Goal: Task Accomplishment & Management: Complete application form

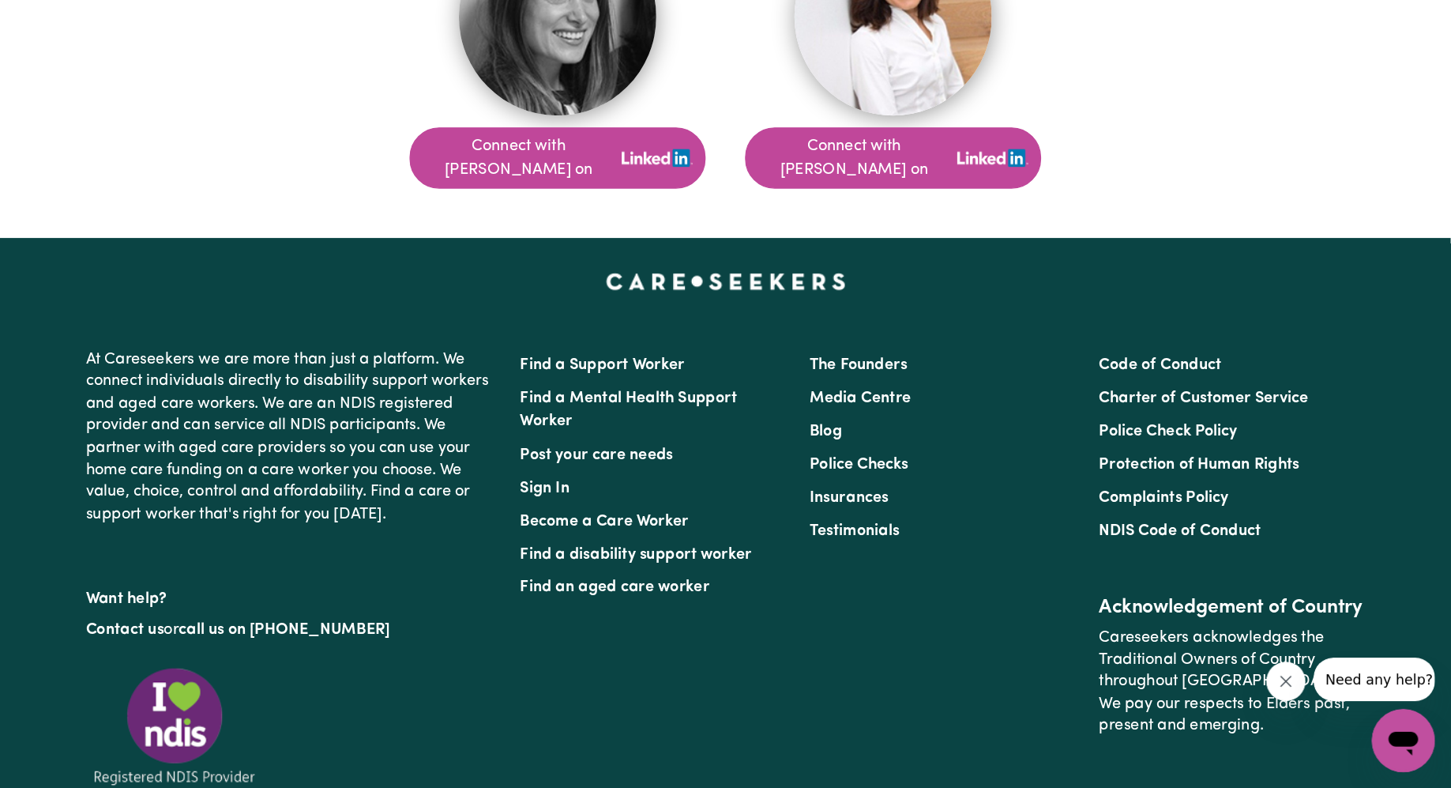
scroll to position [1250, 0]
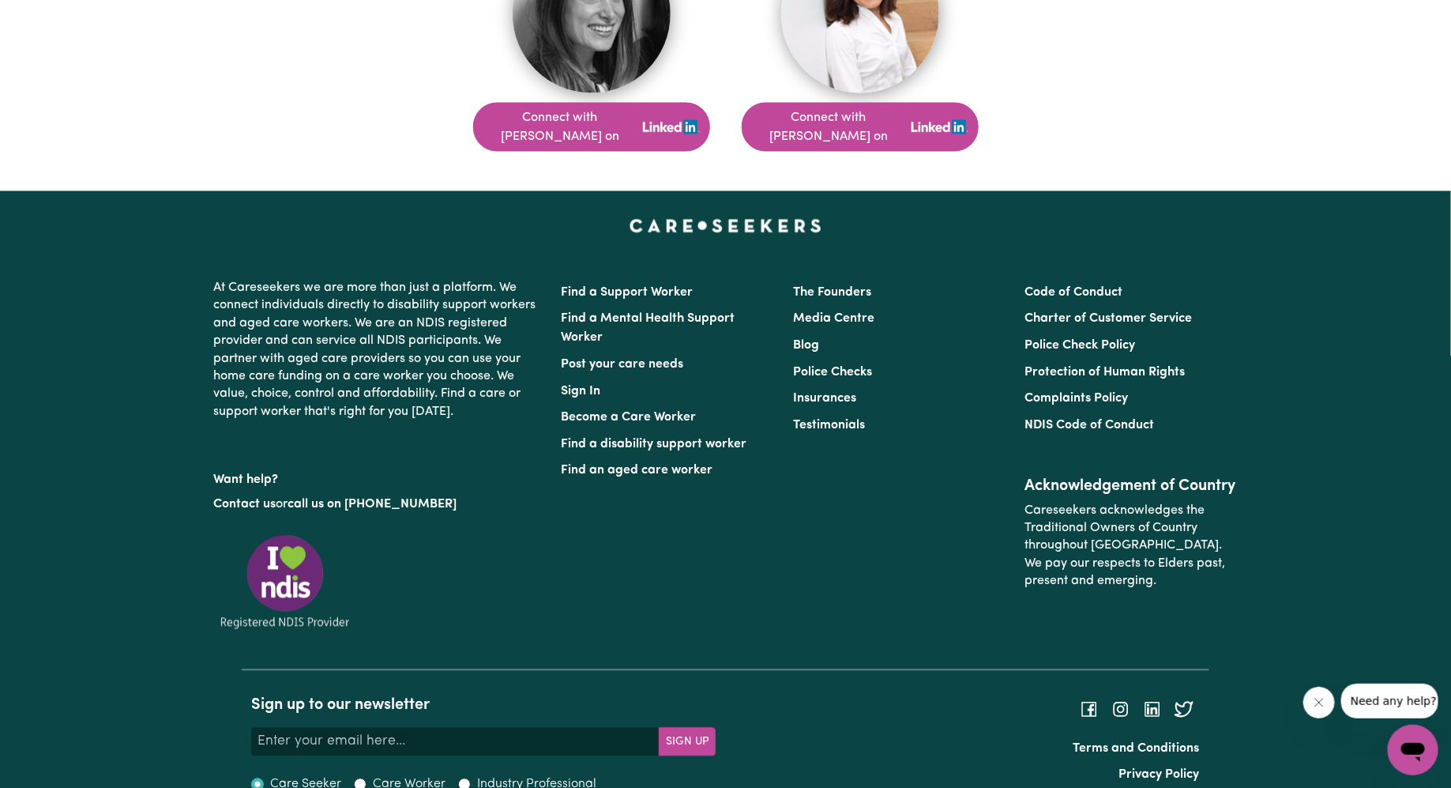
click at [436, 81] on div "Connect with [PERSON_NAME] on Connect with [PERSON_NAME] on" at bounding box center [725, 51] width 771 height 232
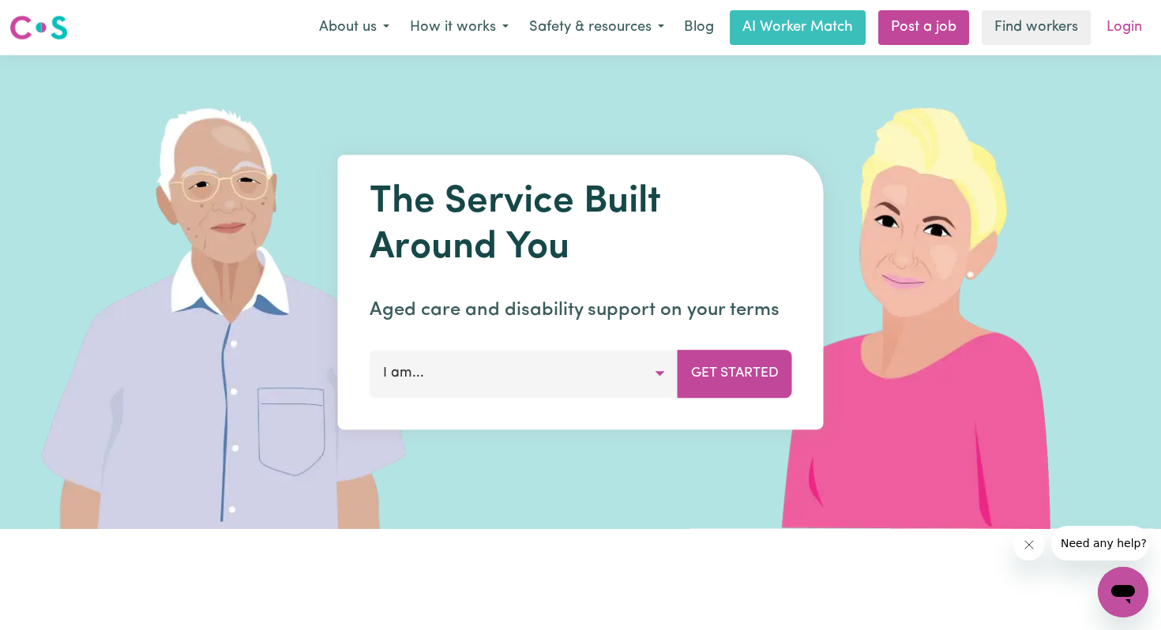
click at [1120, 31] on link "Login" at bounding box center [1124, 27] width 55 height 35
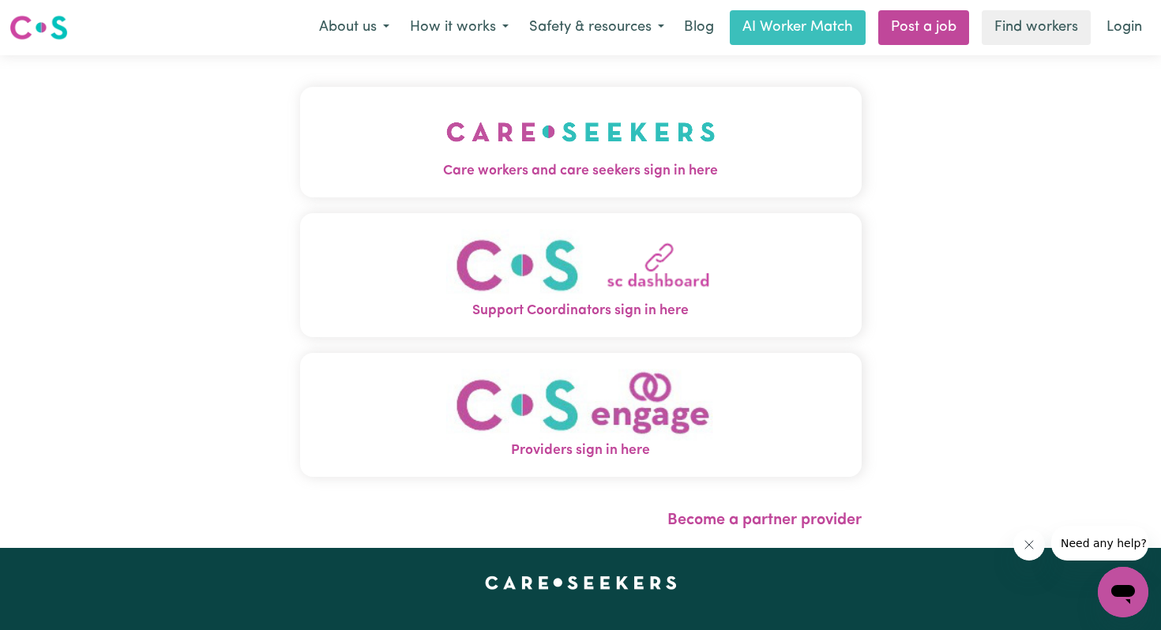
click at [668, 161] on span "Care workers and care seekers sign in here" at bounding box center [581, 171] width 562 height 21
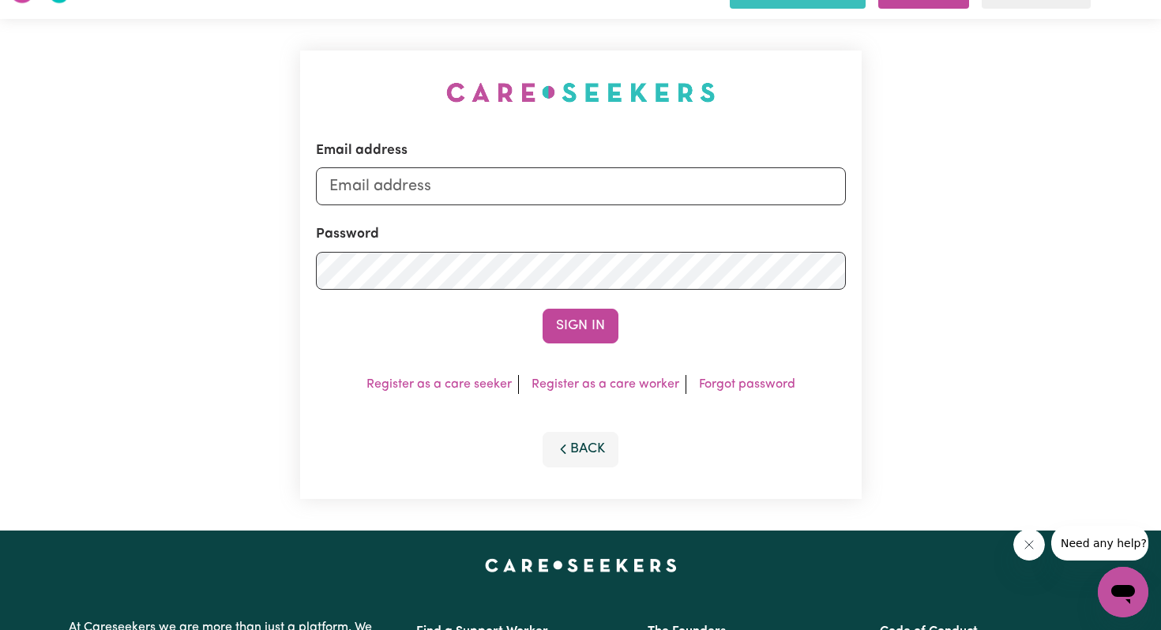
scroll to position [39, 0]
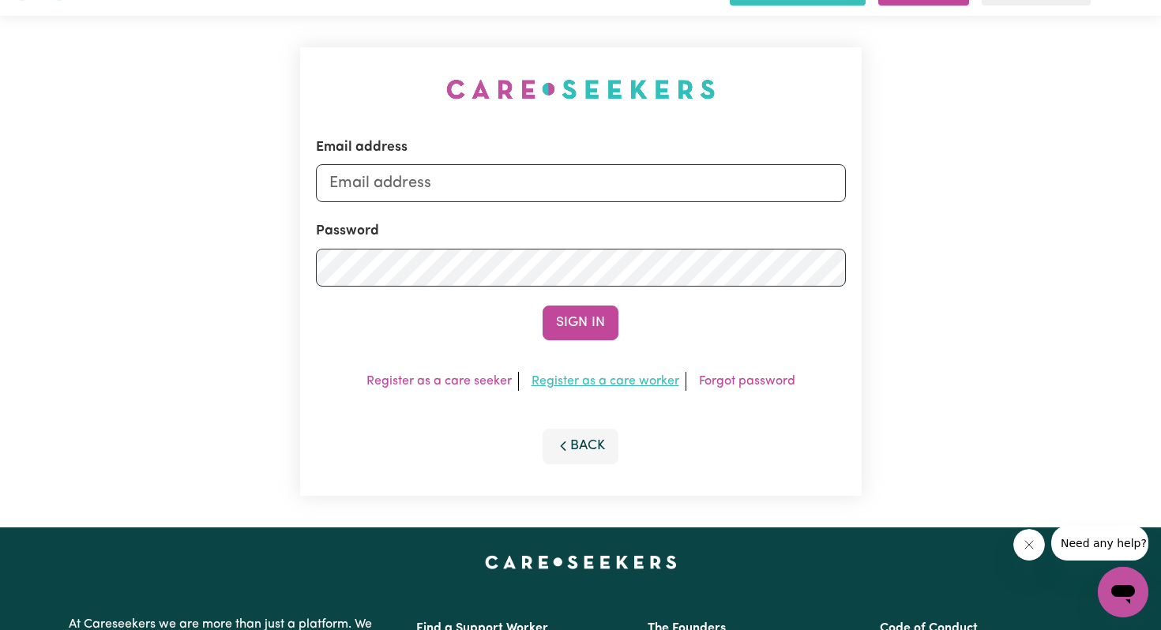
click at [602, 376] on link "Register as a care worker" at bounding box center [606, 381] width 148 height 13
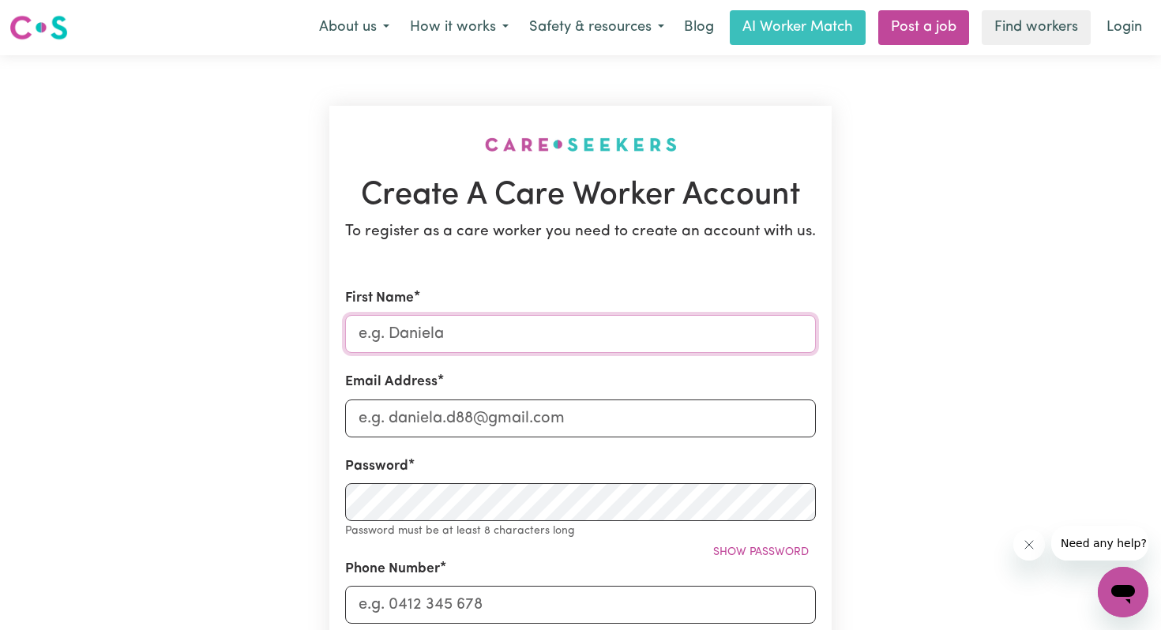
click at [589, 331] on input "First Name" at bounding box center [580, 334] width 471 height 38
type input "Achilles"
type input "azanapal@gmail.com"
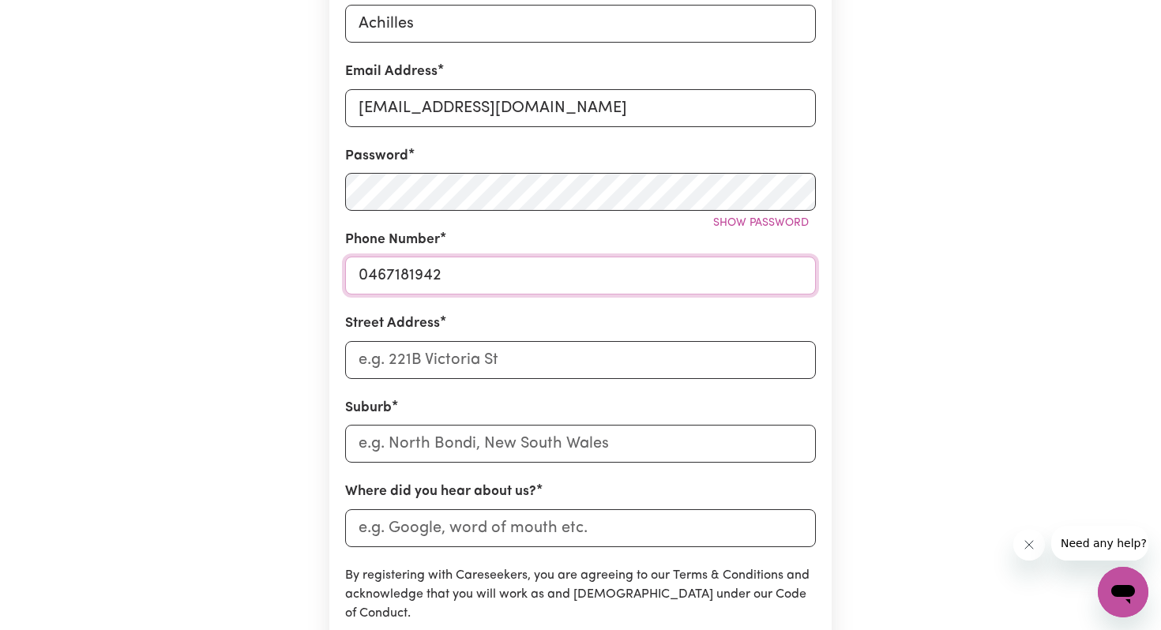
scroll to position [334, 0]
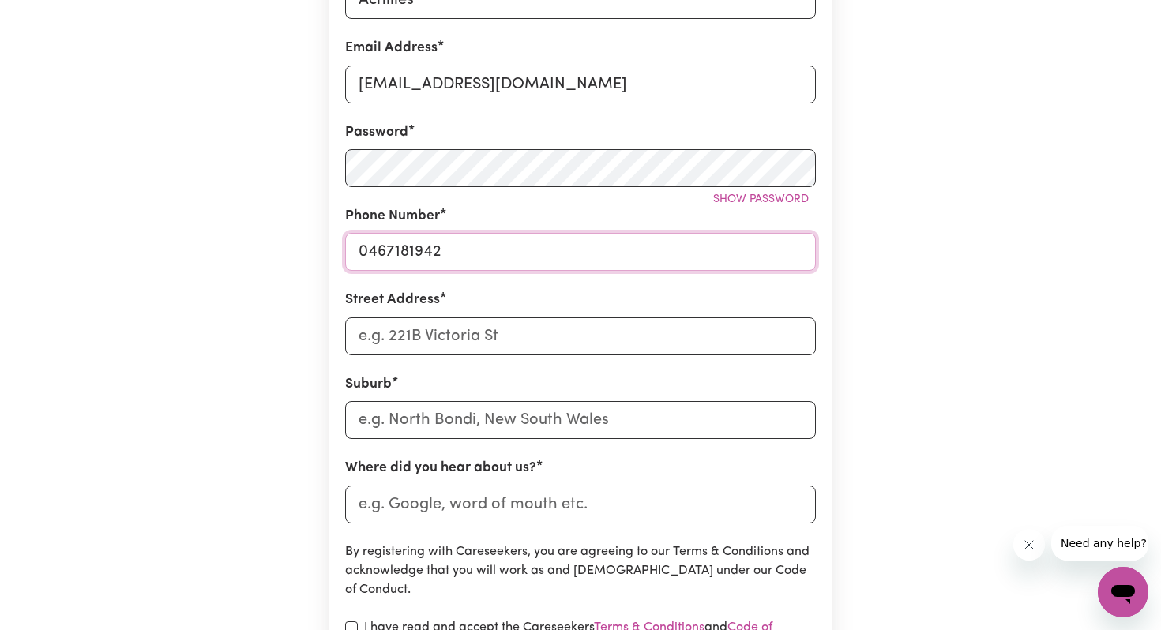
type input "0467181942"
drag, startPoint x: 675, startPoint y: 334, endPoint x: 547, endPoint y: 336, distance: 127.2
click at [547, 336] on input "317 Old South Head Road Bondi Beach" at bounding box center [580, 337] width 471 height 38
type input "317 Old South Head Road"
click at [685, 423] on input "text" at bounding box center [580, 420] width 471 height 38
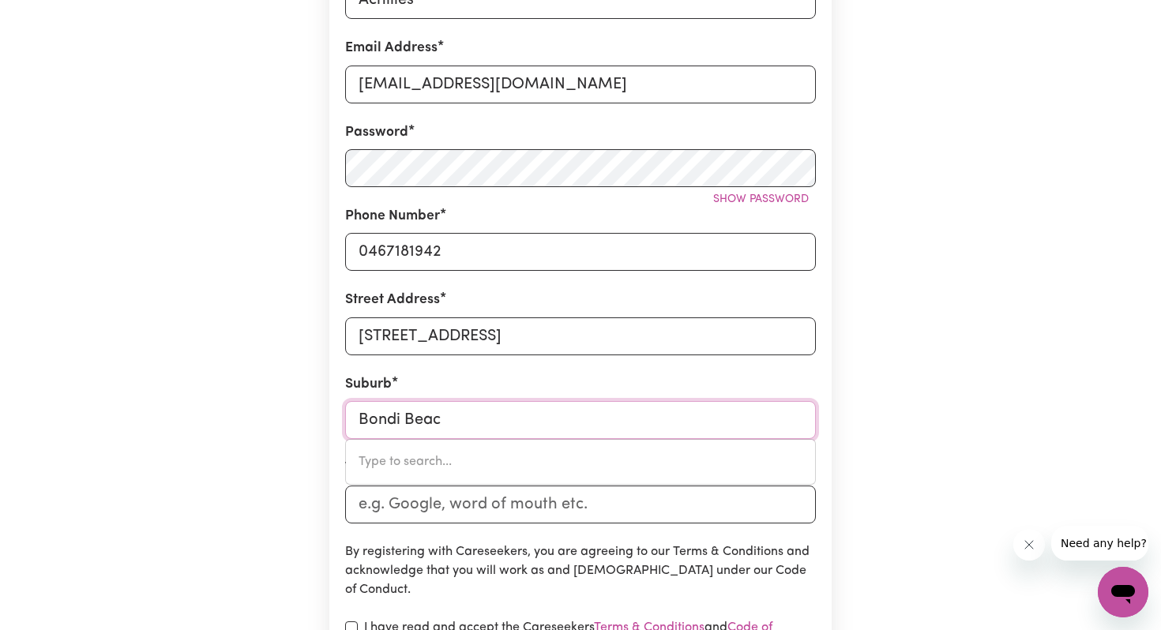
type input "Bondi Beach"
type input "Bondi Beach, New South Wales, 2026"
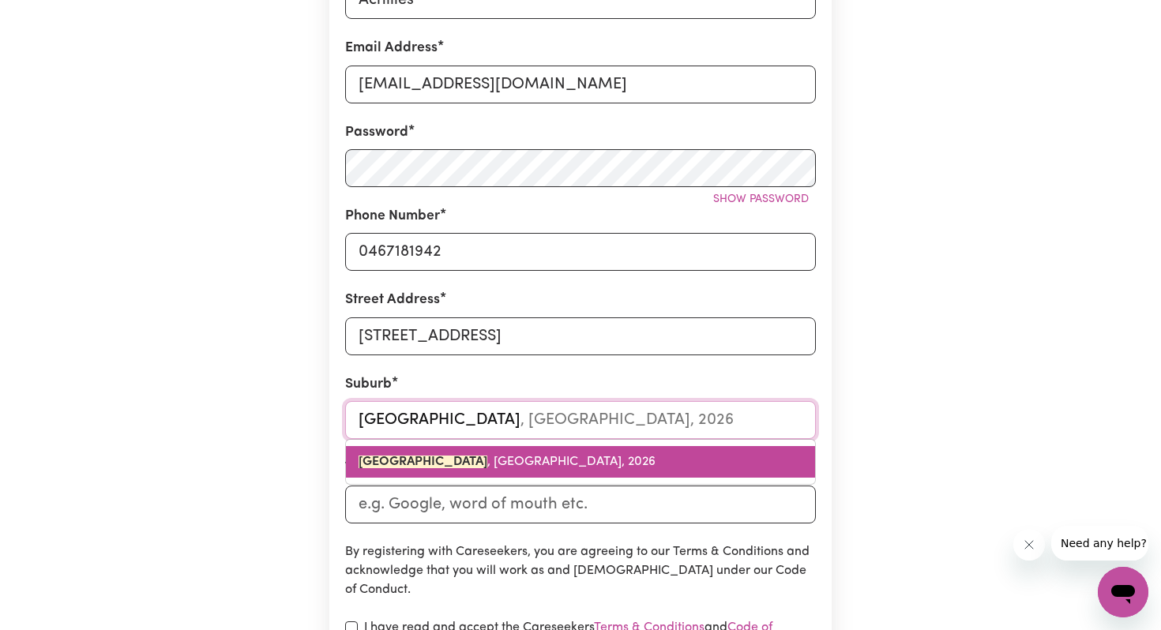
click at [634, 468] on link "BONDI BEACH , New South Wales, 2026" at bounding box center [580, 462] width 469 height 32
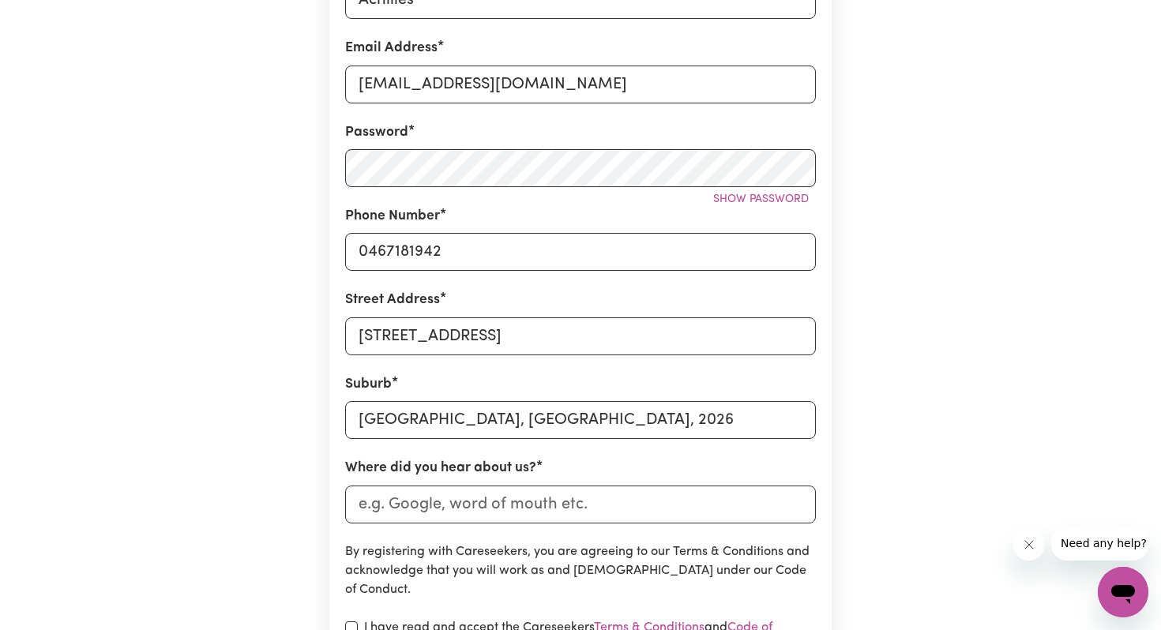
scroll to position [409, 0]
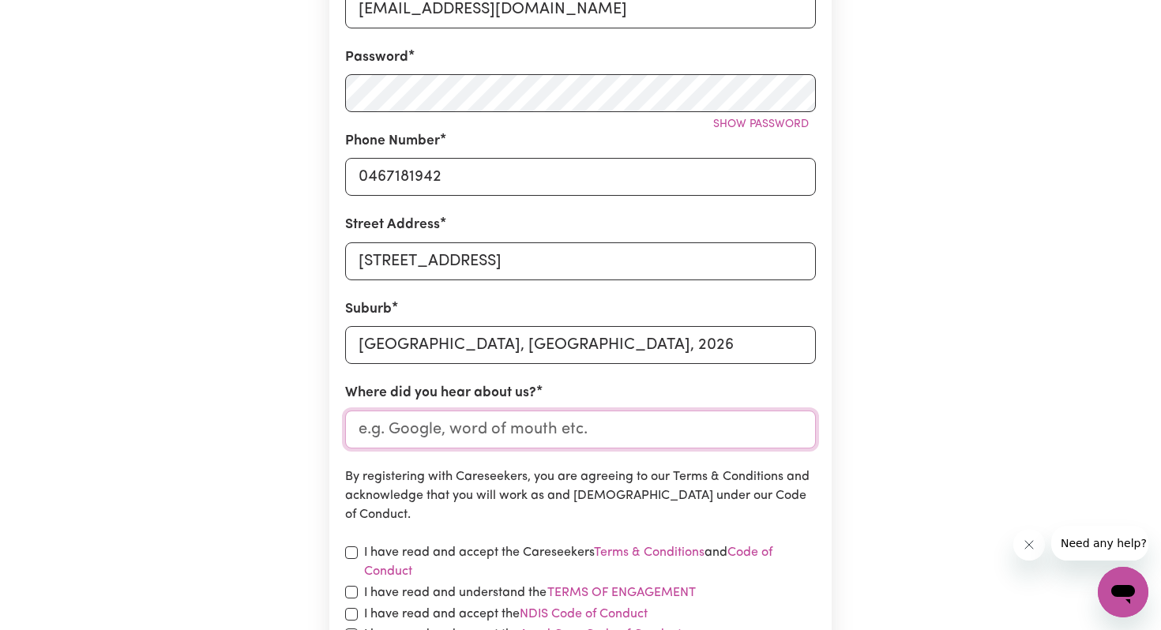
click at [576, 438] on input "Where did you hear about us?" at bounding box center [580, 430] width 471 height 38
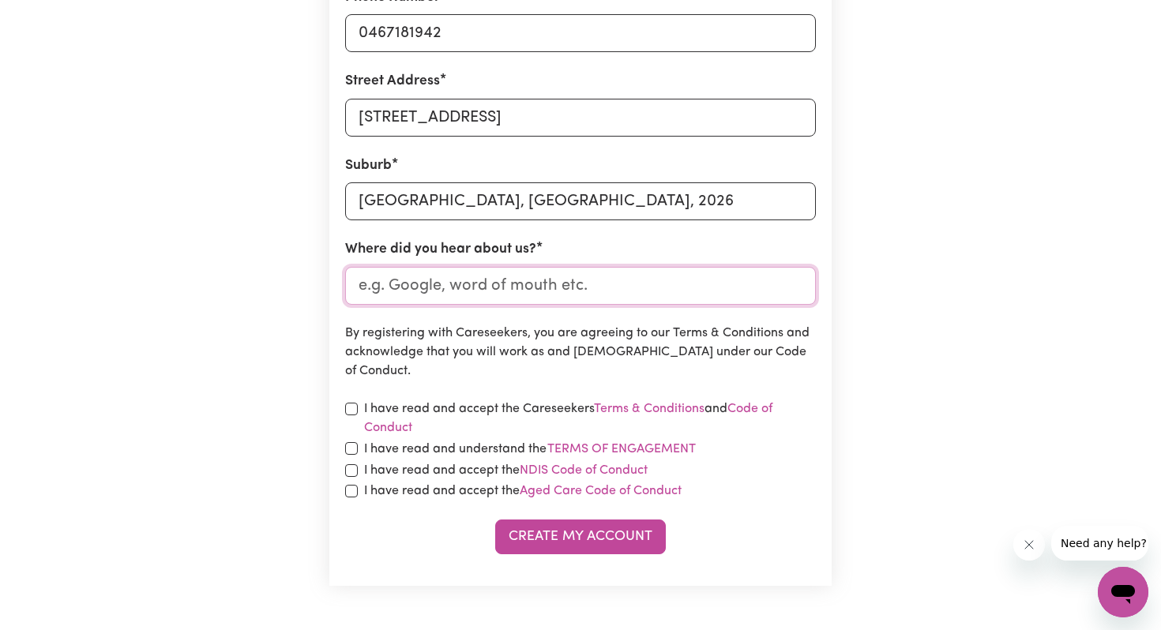
scroll to position [607, 0]
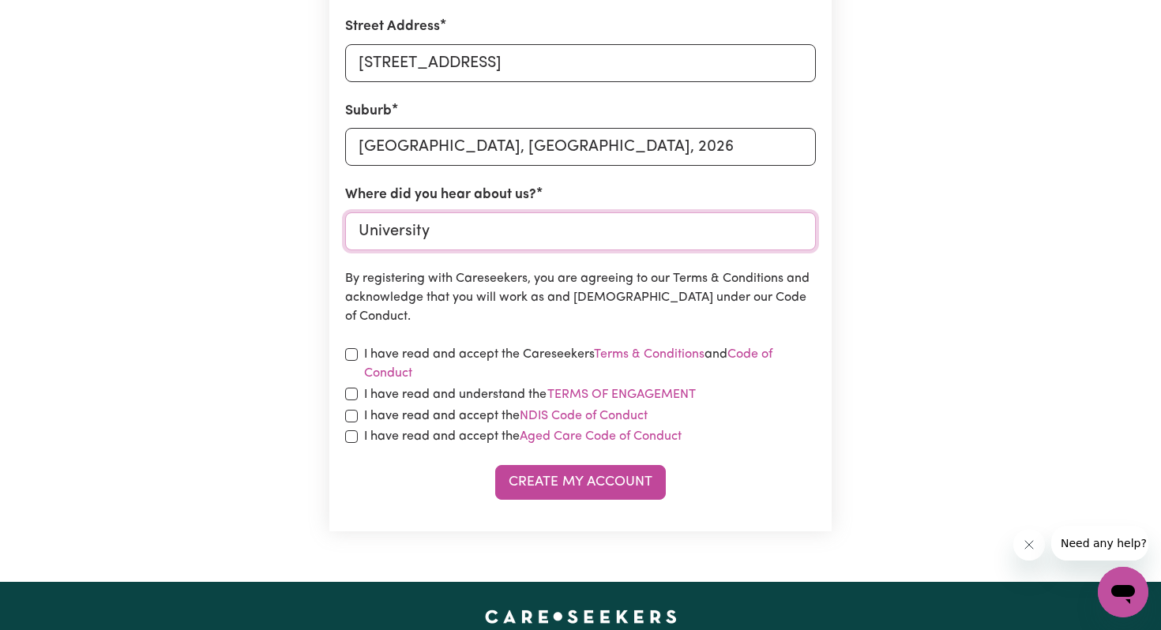
type input "University"
click at [350, 353] on input "checkbox" at bounding box center [351, 354] width 13 height 13
checkbox input "true"
click at [348, 397] on input "checkbox" at bounding box center [351, 394] width 13 height 13
checkbox input "true"
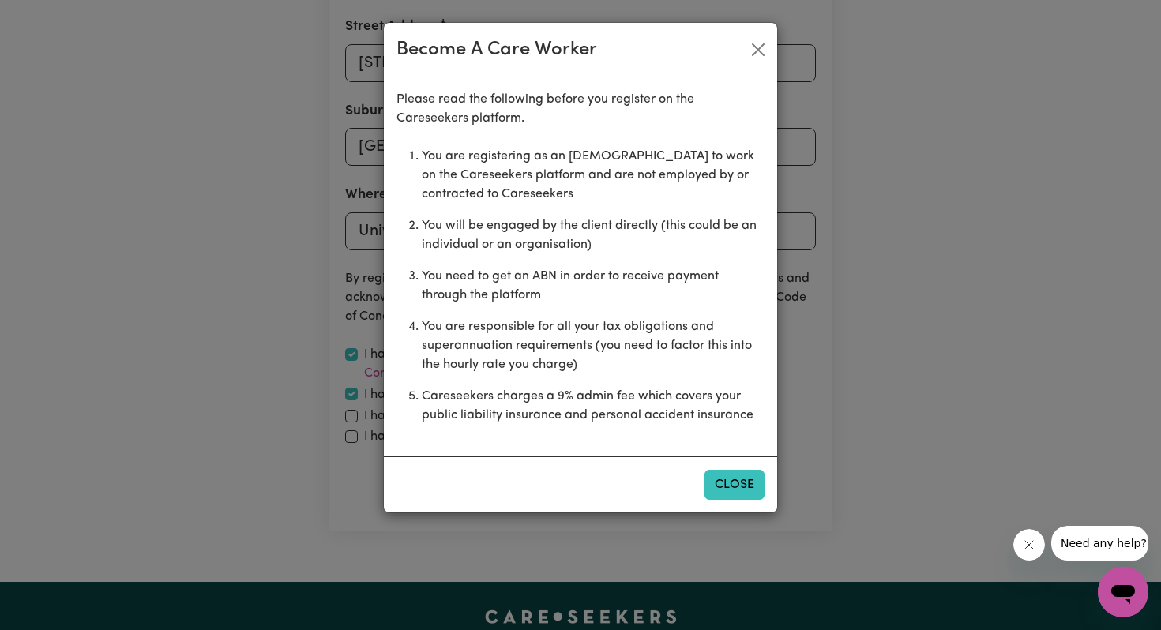
click at [736, 479] on button "Close" at bounding box center [735, 485] width 60 height 30
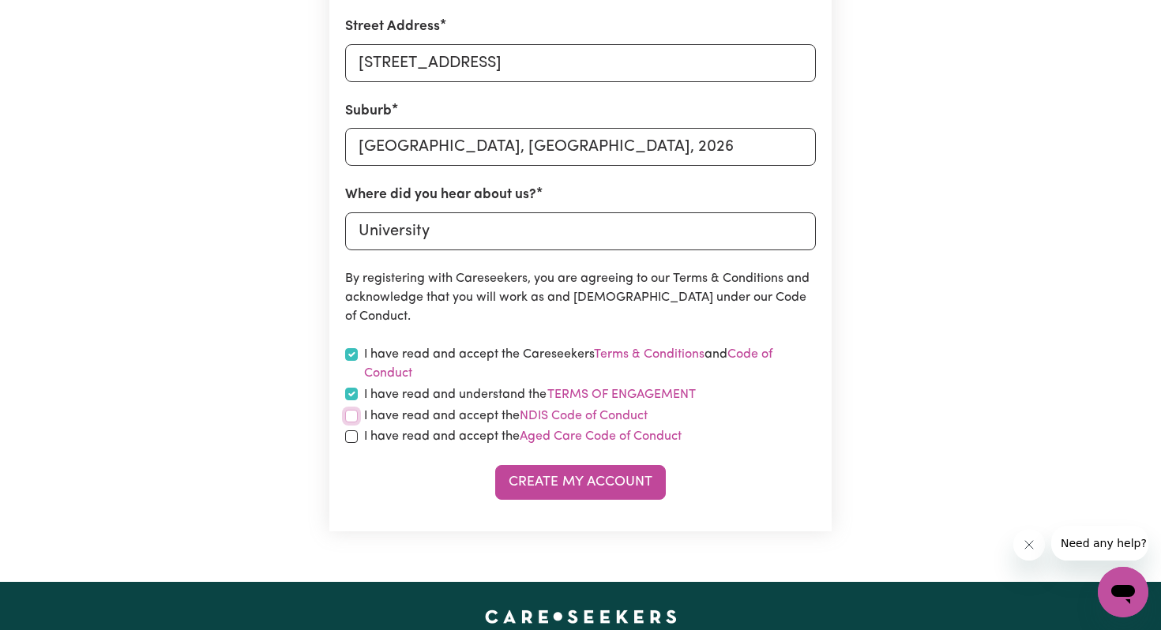
click at [351, 414] on input "checkbox" at bounding box center [351, 416] width 13 height 13
checkbox input "true"
click at [348, 437] on input "checkbox" at bounding box center [351, 436] width 13 height 13
checkbox input "true"
click at [525, 475] on button "Create My Account" at bounding box center [580, 482] width 171 height 35
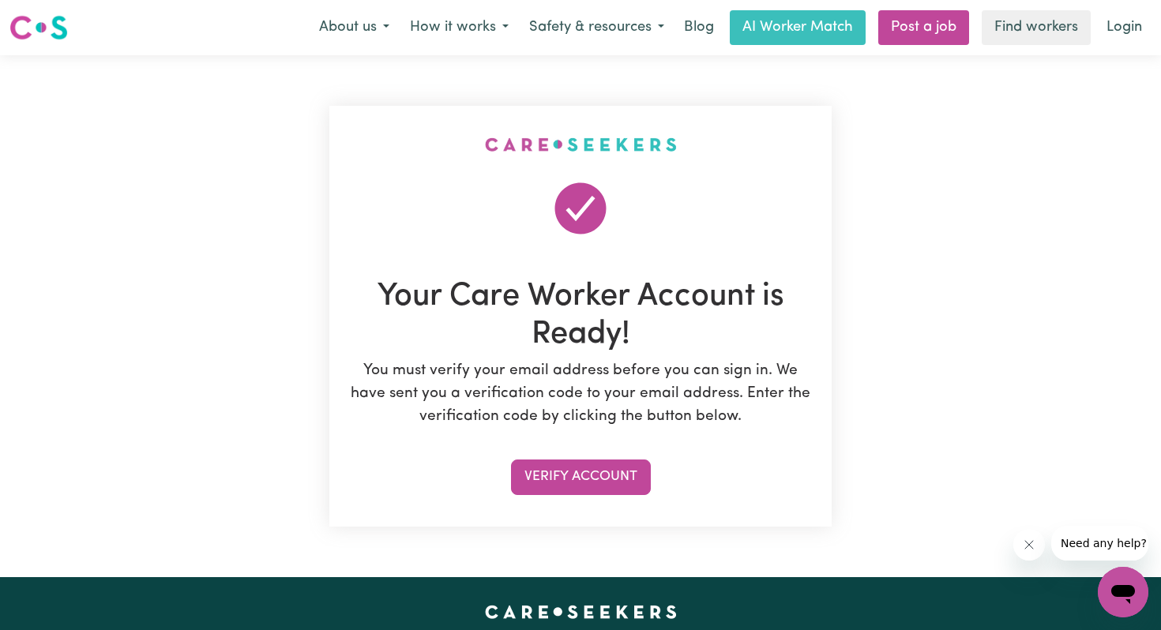
scroll to position [21, 0]
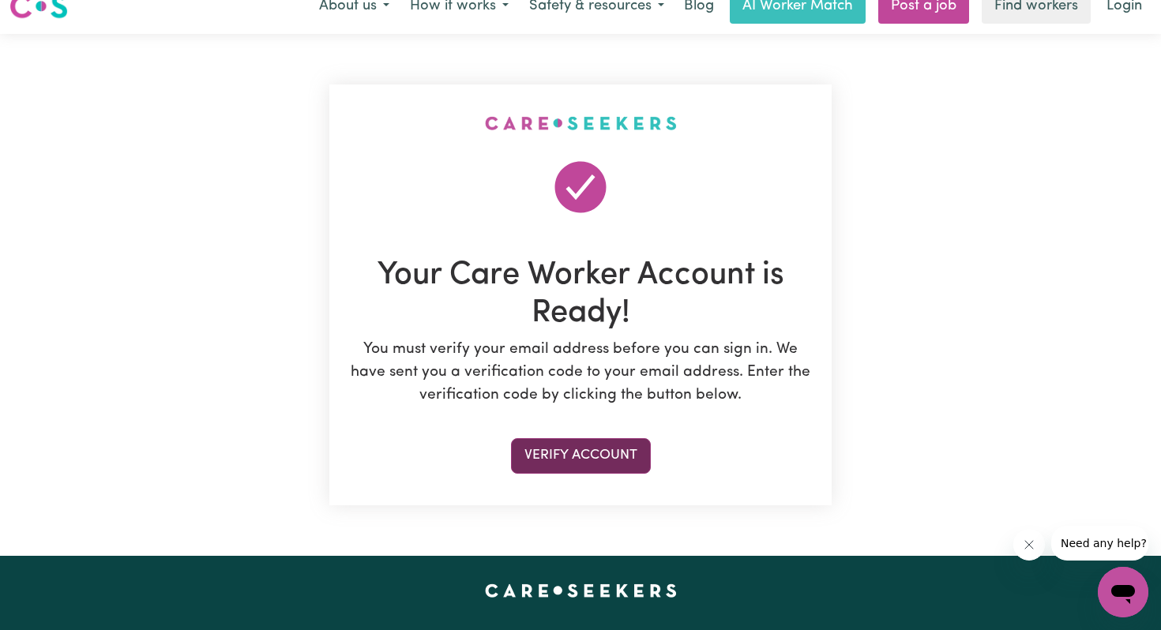
click at [600, 449] on button "Verify Account" at bounding box center [581, 455] width 140 height 35
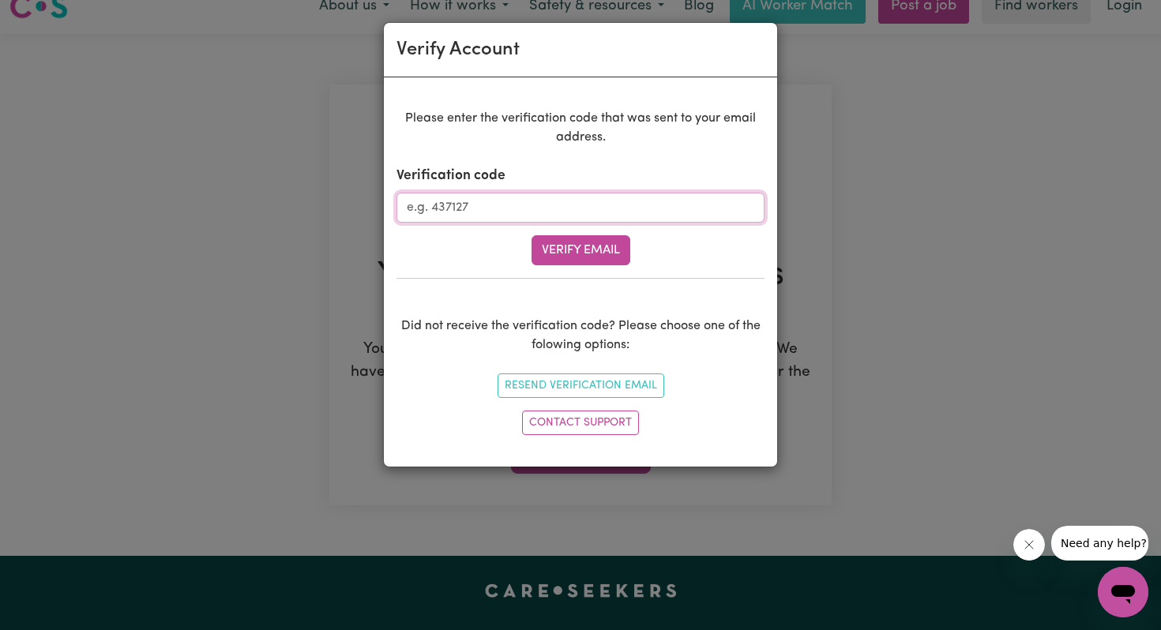
click at [567, 197] on input "Verification code" at bounding box center [581, 208] width 368 height 30
paste input "882063"
type input "882063"
click at [573, 246] on button "Verify Email" at bounding box center [581, 250] width 99 height 30
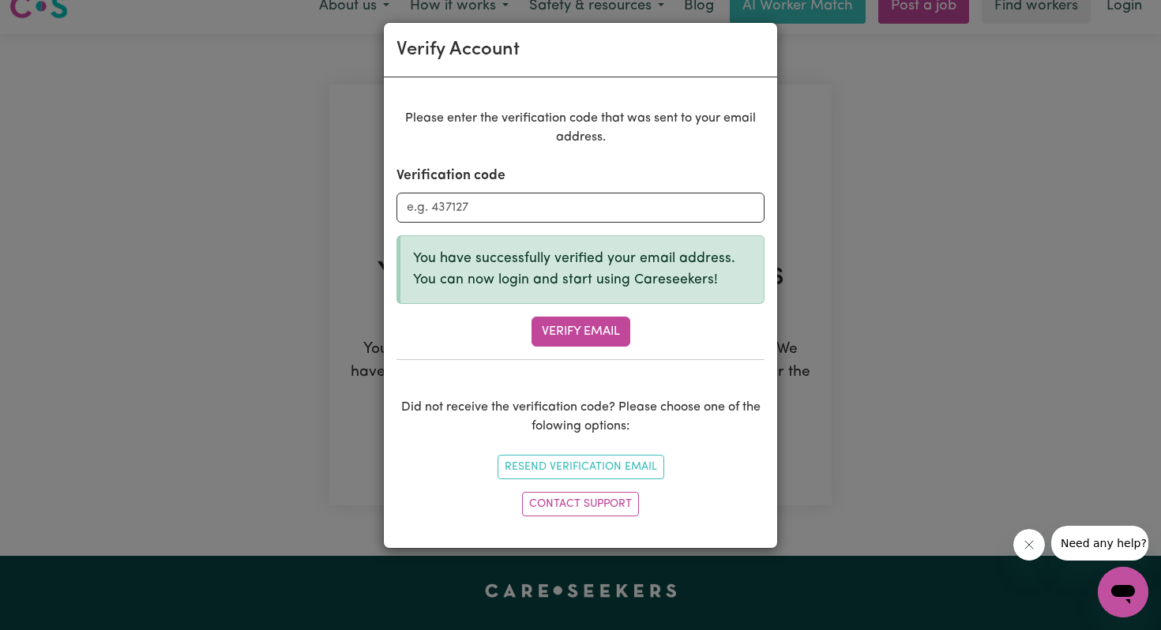
click at [839, 331] on div "Verify Account Please enter the verification code that was sent to your email a…" at bounding box center [580, 315] width 1161 height 630
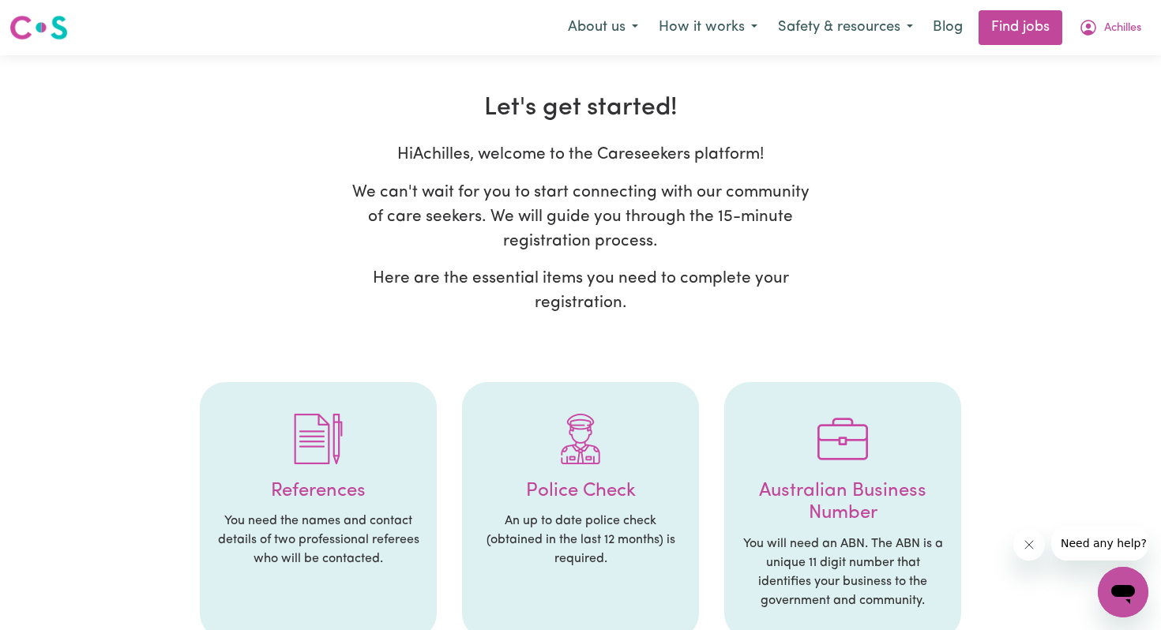
click at [40, 25] on img at bounding box center [38, 27] width 58 height 28
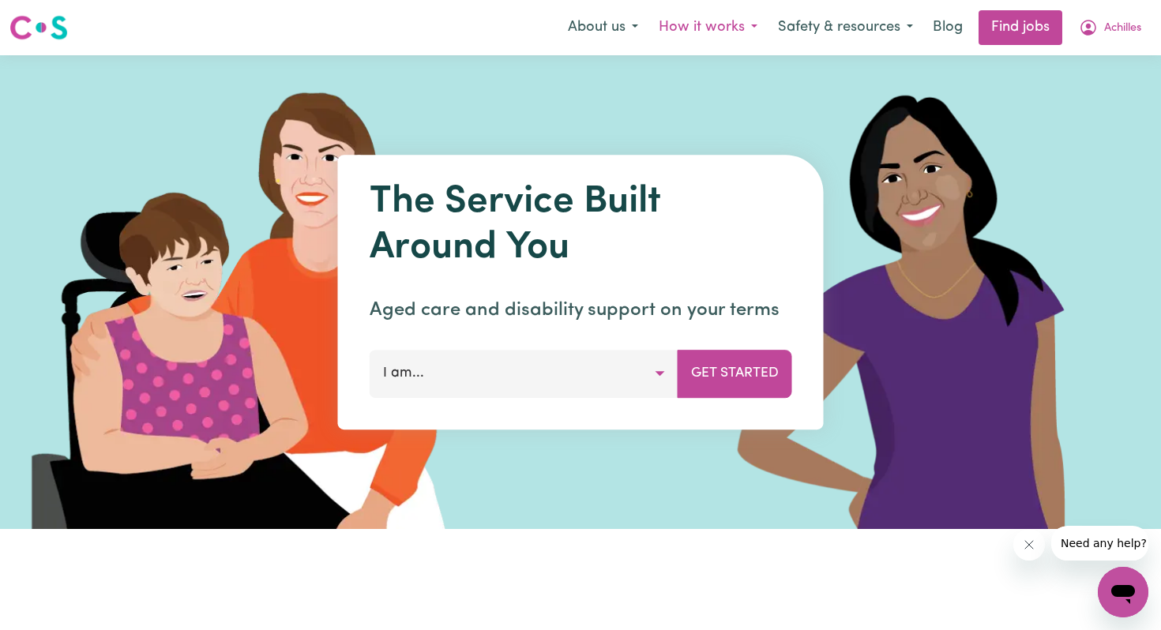
click at [739, 28] on button "How it works" at bounding box center [708, 27] width 119 height 33
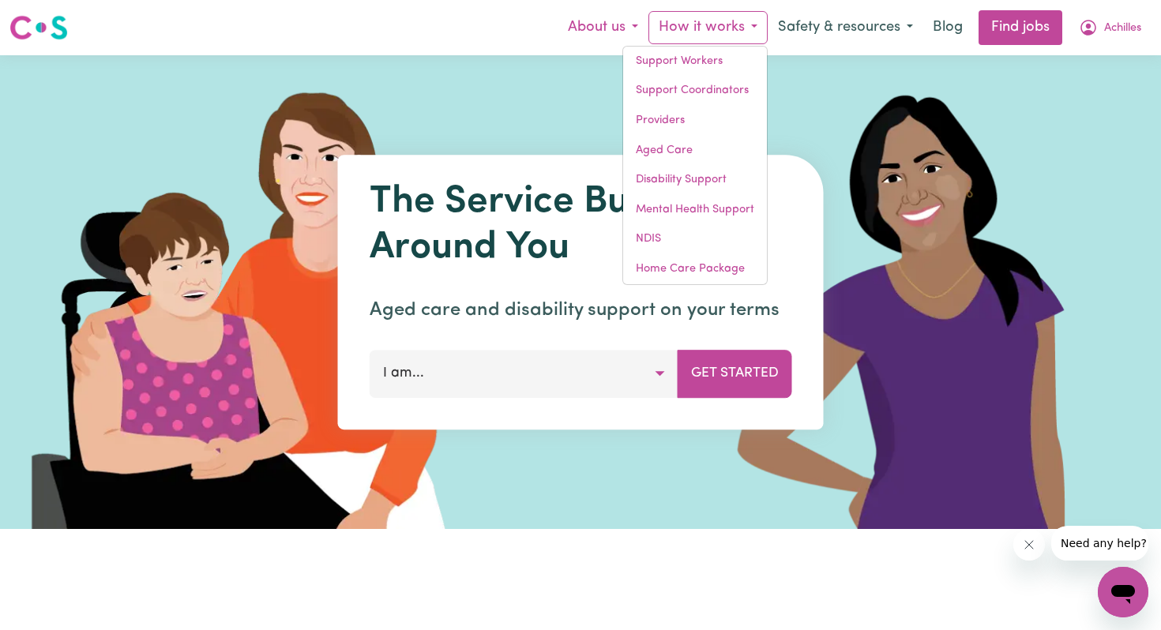
click at [622, 35] on button "About us" at bounding box center [603, 27] width 91 height 33
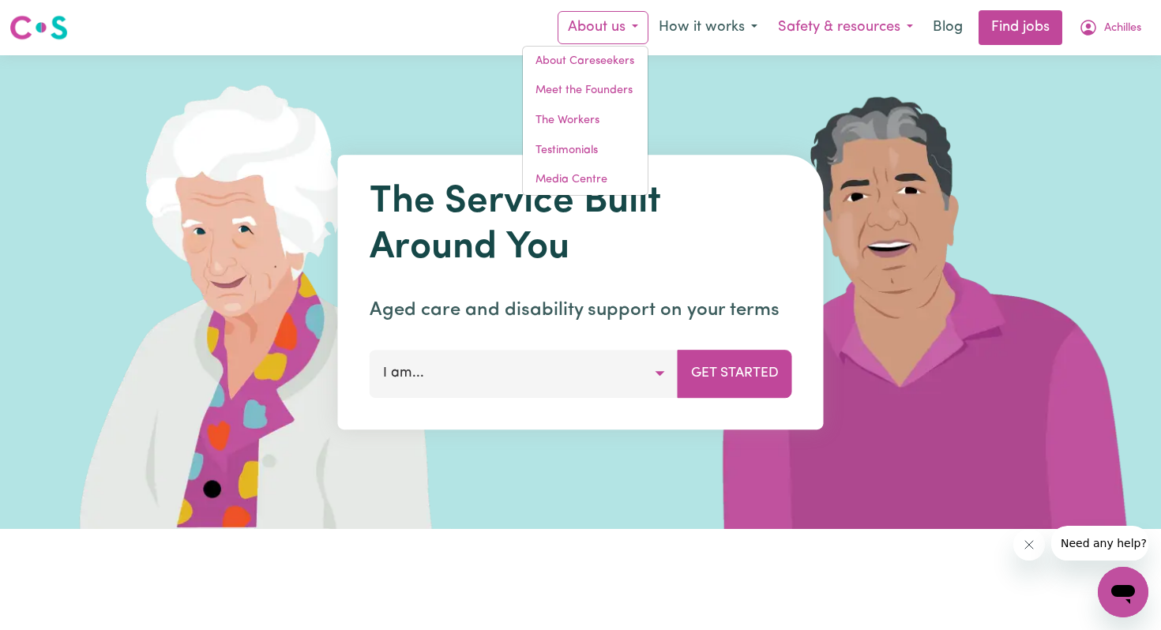
click at [869, 28] on button "Safety & resources" at bounding box center [846, 27] width 156 height 33
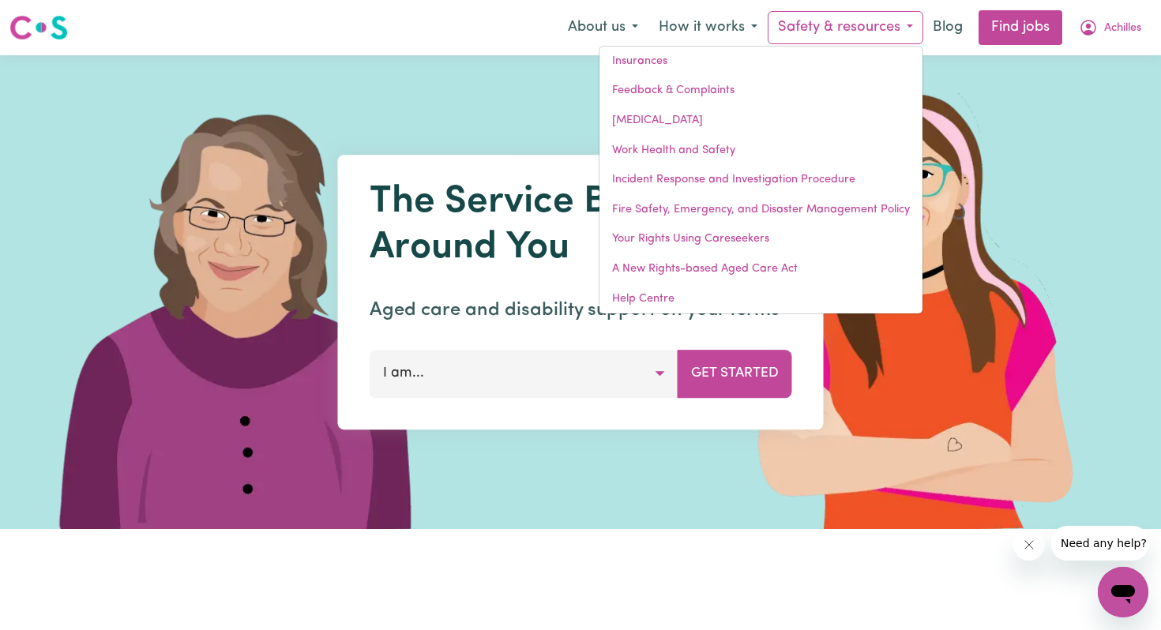
click at [499, 291] on div "The Service Built Around You Aged care and disability support on your terms I a…" at bounding box center [581, 292] width 486 height 275
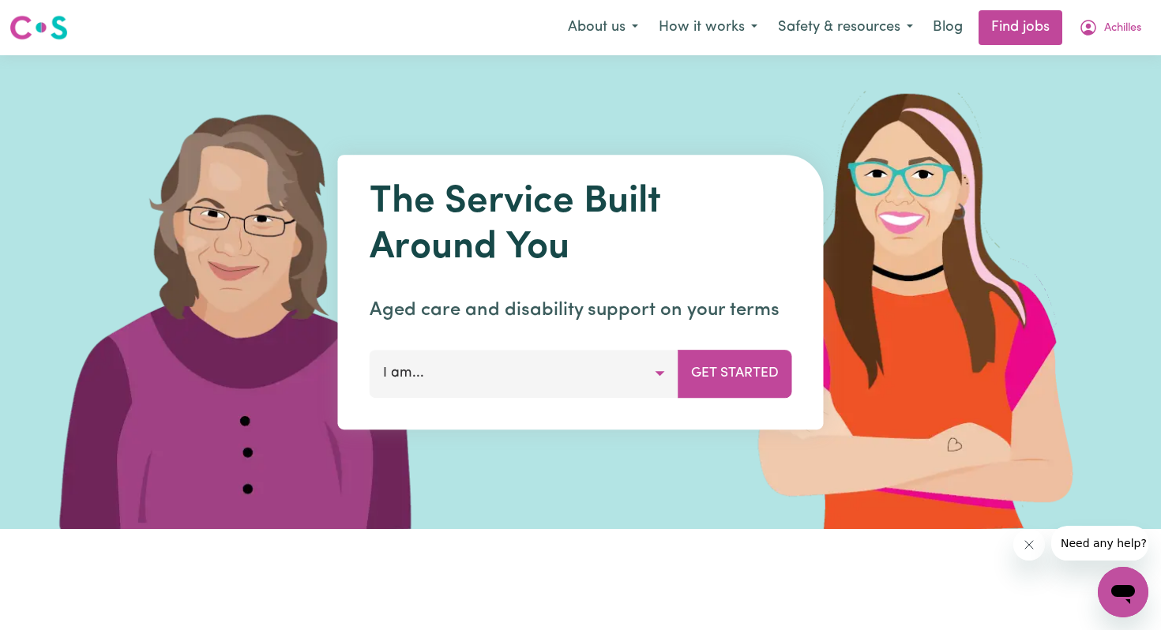
click at [525, 377] on button "I am..." at bounding box center [524, 373] width 309 height 47
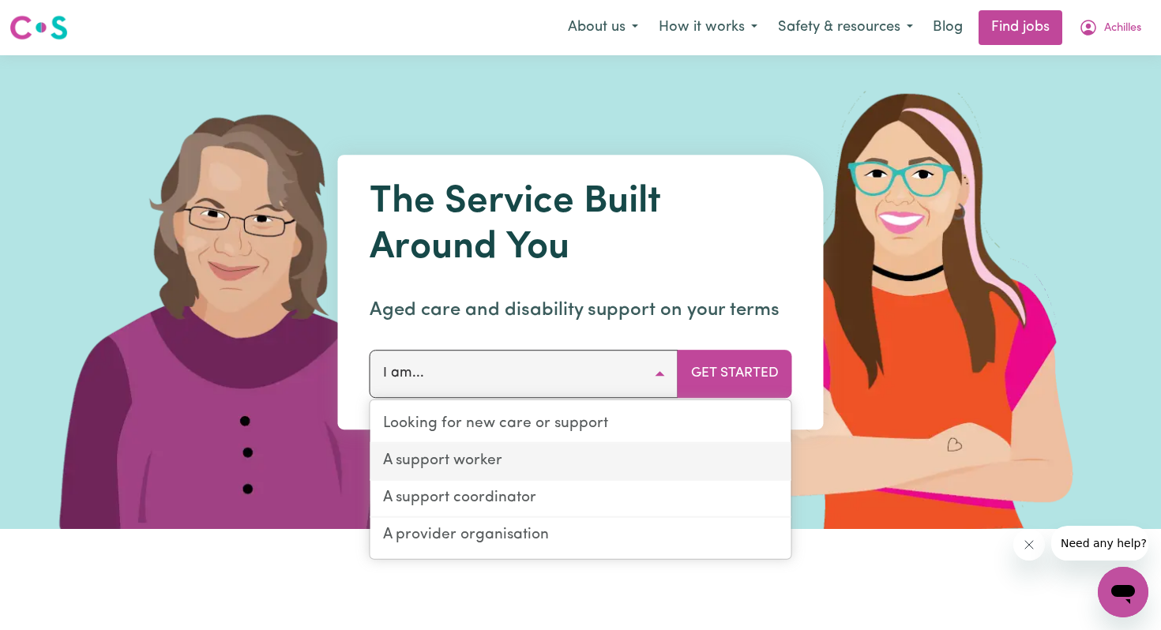
click at [557, 464] on link "A support worker" at bounding box center [580, 462] width 421 height 37
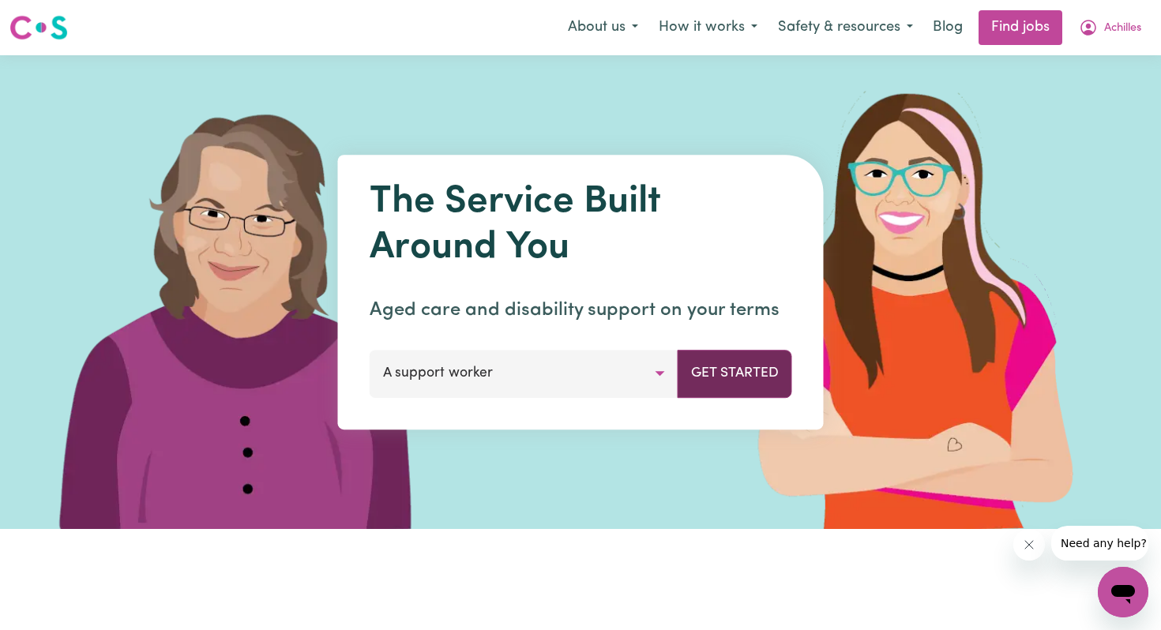
click at [697, 374] on button "Get Started" at bounding box center [735, 373] width 115 height 47
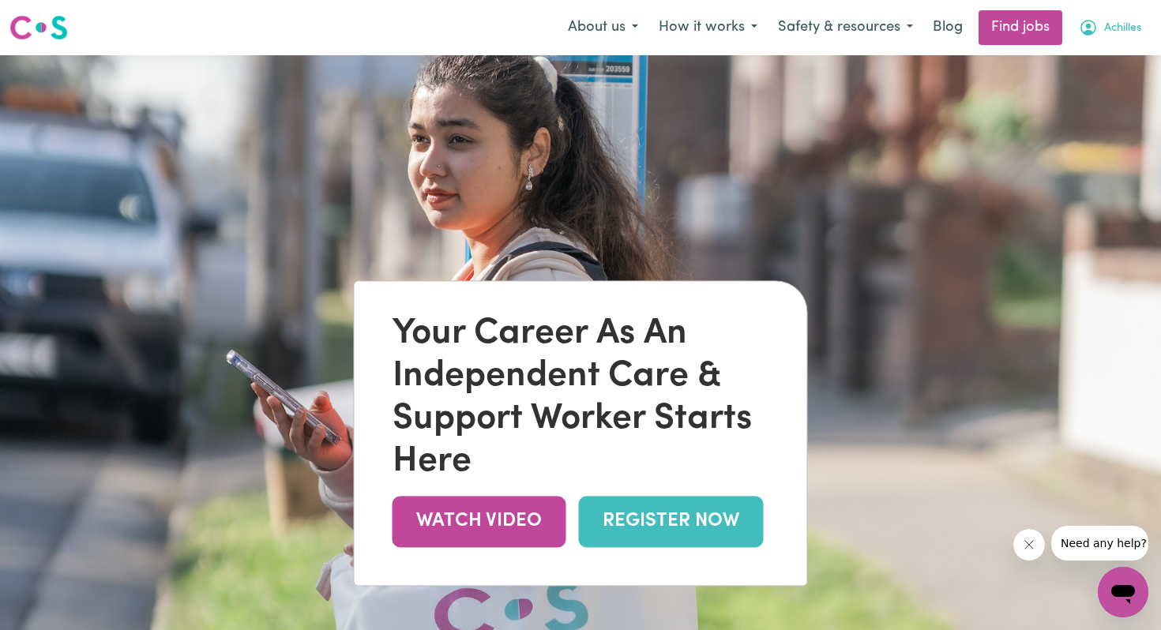
click at [1095, 31] on icon "My Account" at bounding box center [1088, 27] width 19 height 19
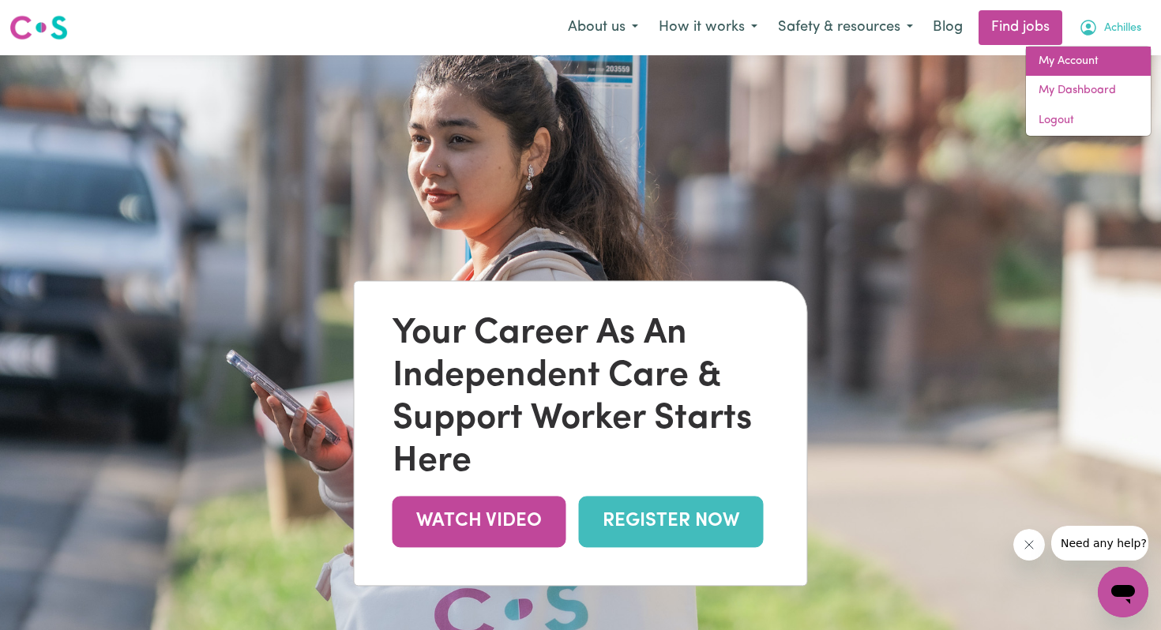
click at [1083, 63] on link "My Account" at bounding box center [1088, 62] width 125 height 30
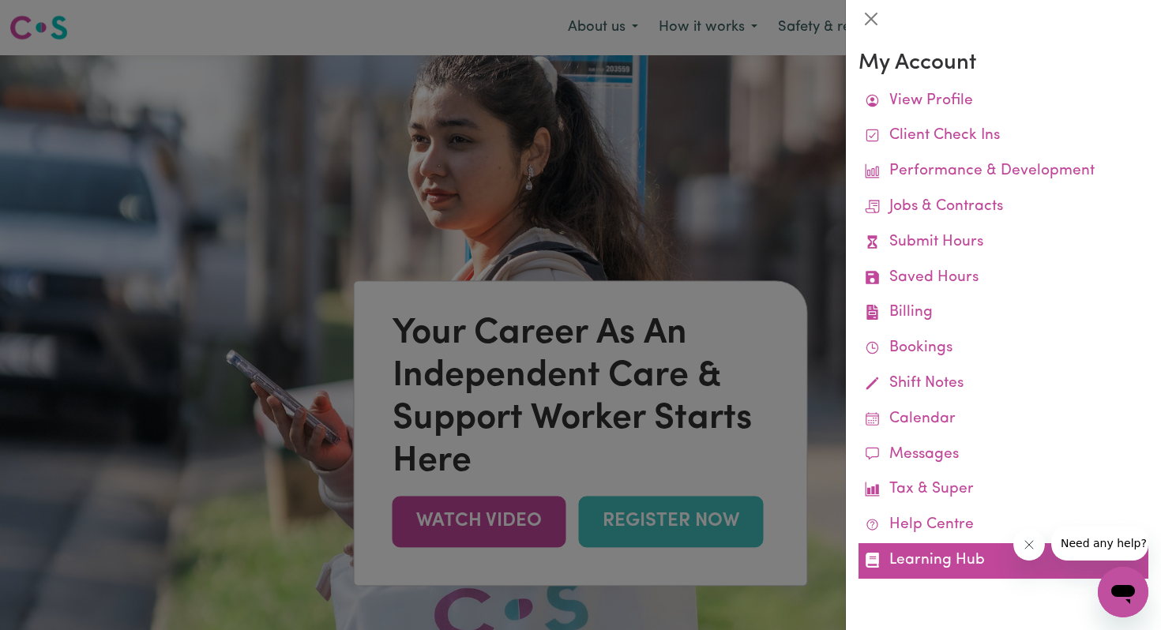
click at [935, 562] on link "Learning Hub" at bounding box center [1004, 561] width 290 height 36
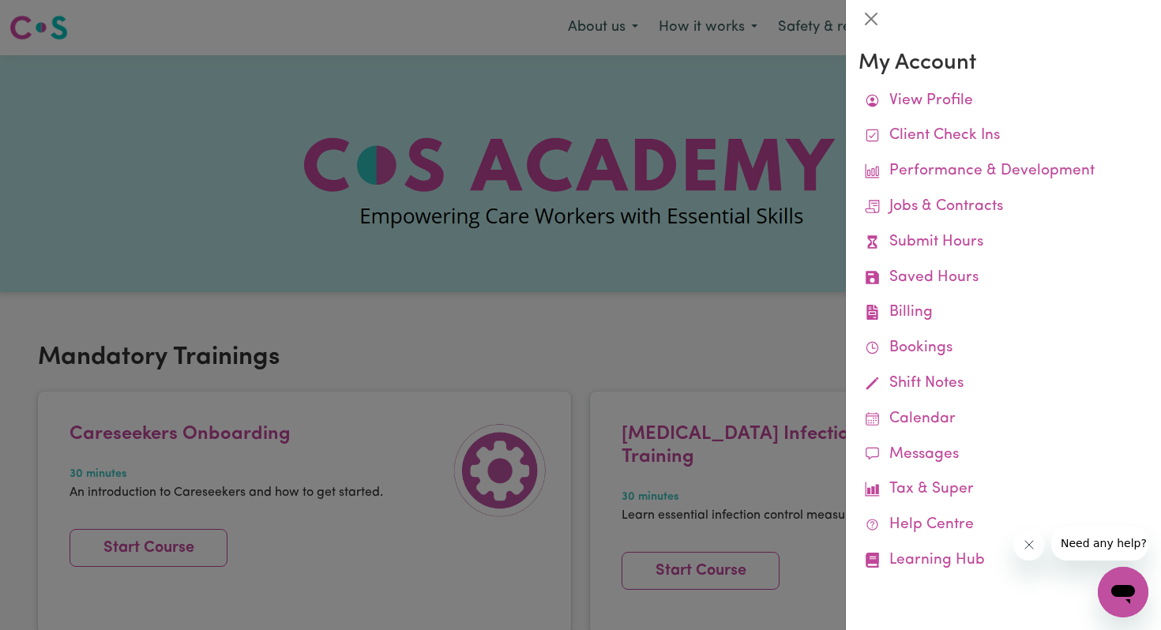
click at [741, 235] on div at bounding box center [580, 315] width 1161 height 630
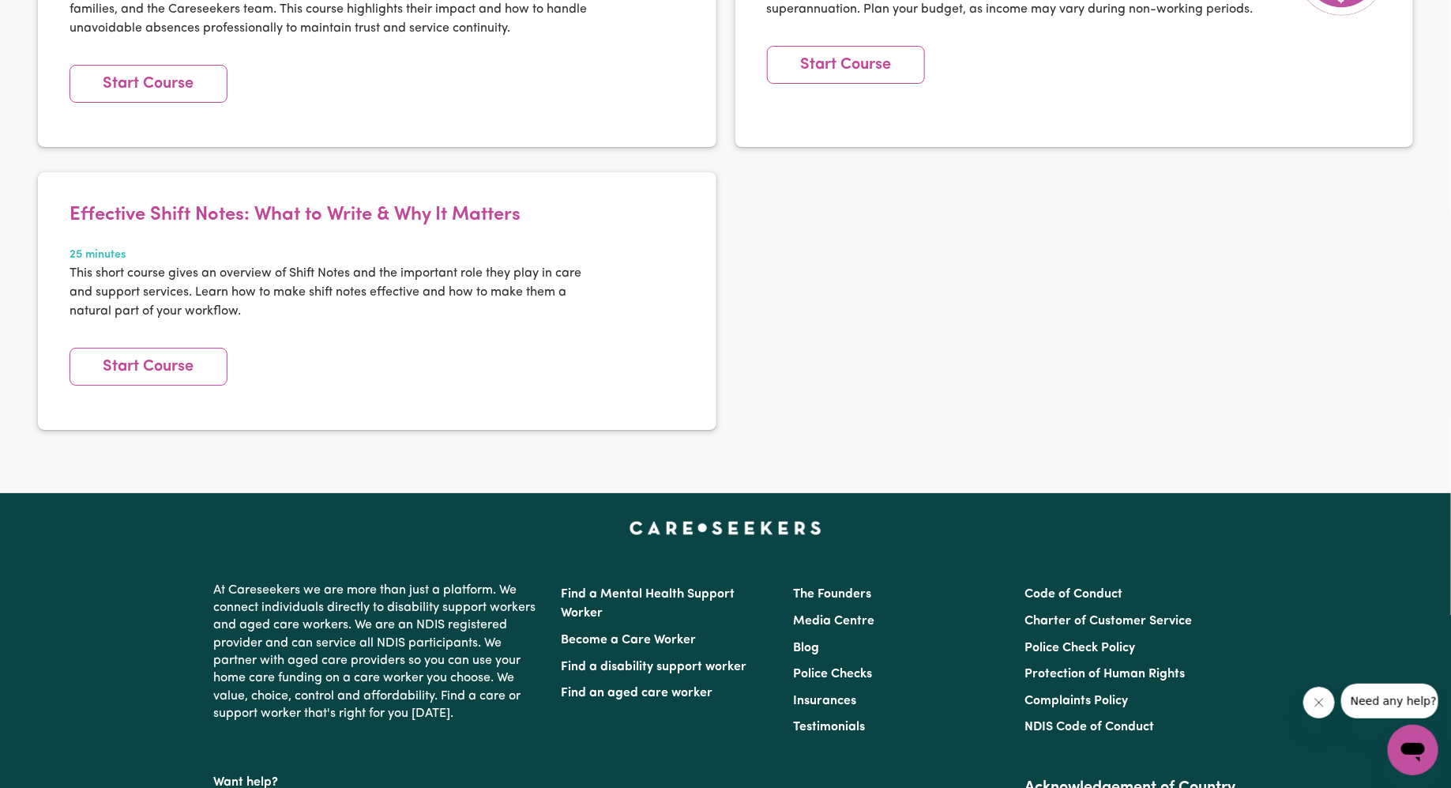
scroll to position [2418, 0]
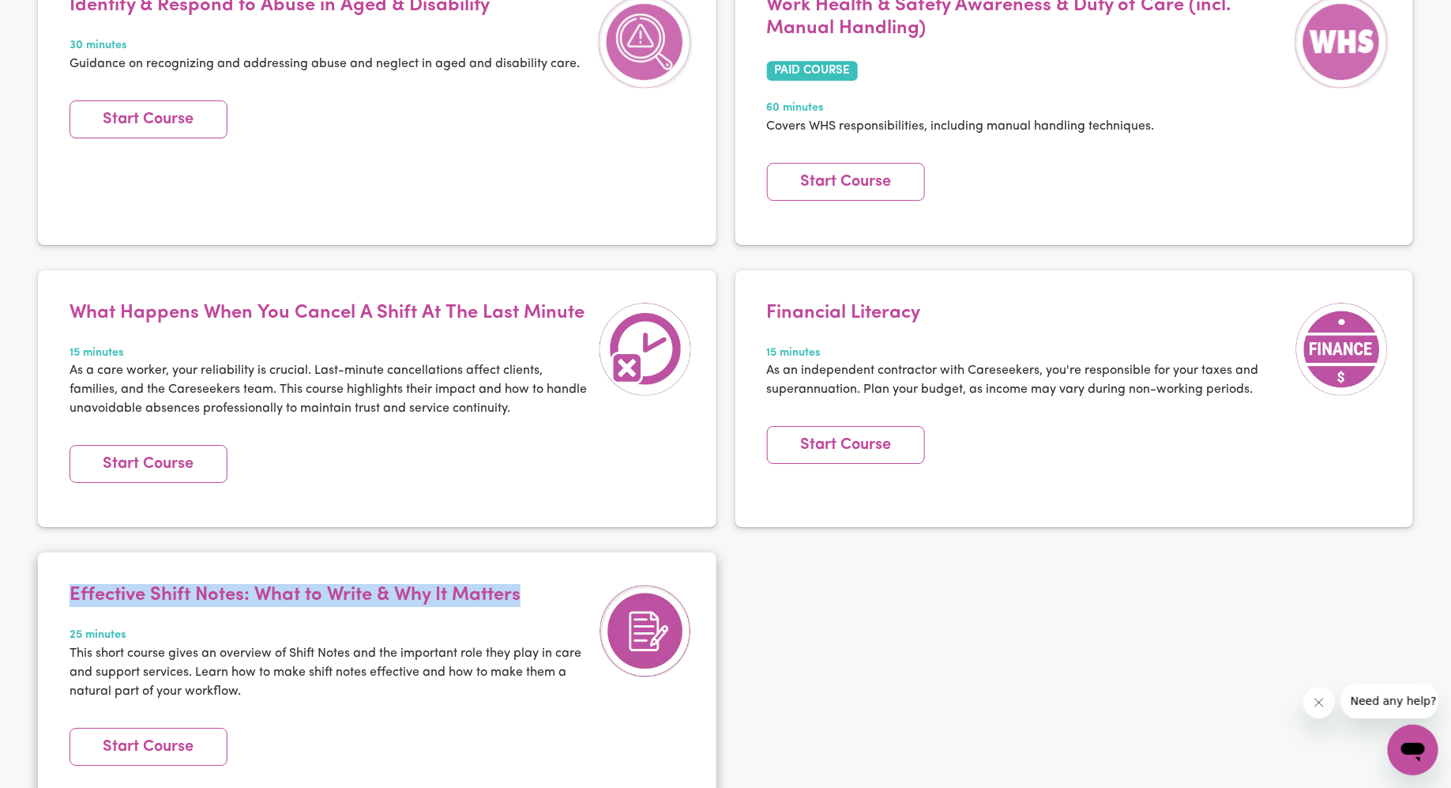
drag, startPoint x: 530, startPoint y: 588, endPoint x: 47, endPoint y: 600, distance: 483.5
click at [47, 600] on article "Effective Shift Notes: What to Write & Why It Matters 25 minutes This short cou…" at bounding box center [377, 680] width 679 height 257
copy h4 "Effective Shift Notes: What to Write & Why It Matters"
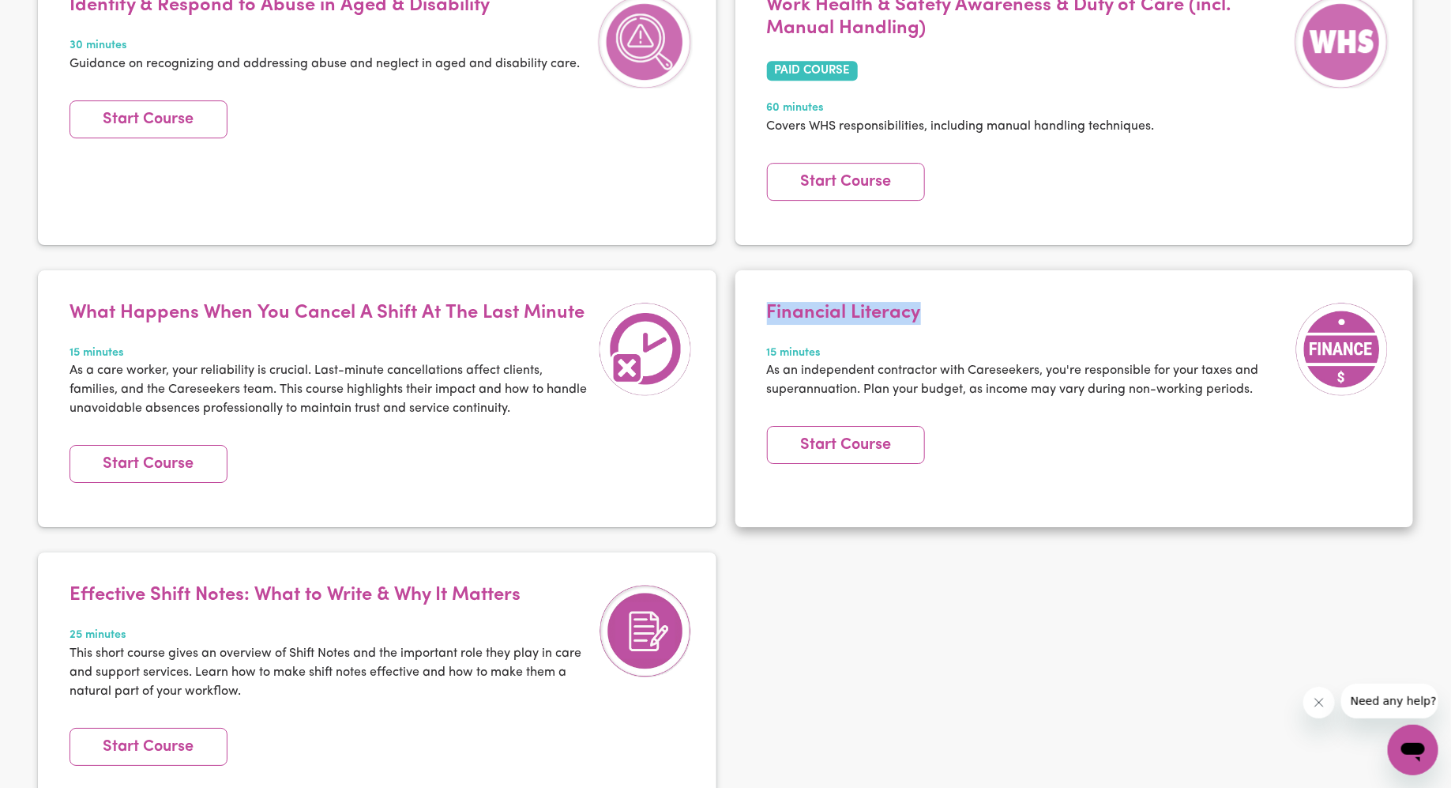
drag, startPoint x: 957, startPoint y: 325, endPoint x: 769, endPoint y: 321, distance: 188.1
click at [769, 321] on h4 "Financial Literacy" at bounding box center [1027, 313] width 521 height 23
copy h4 "Financial Literacy"
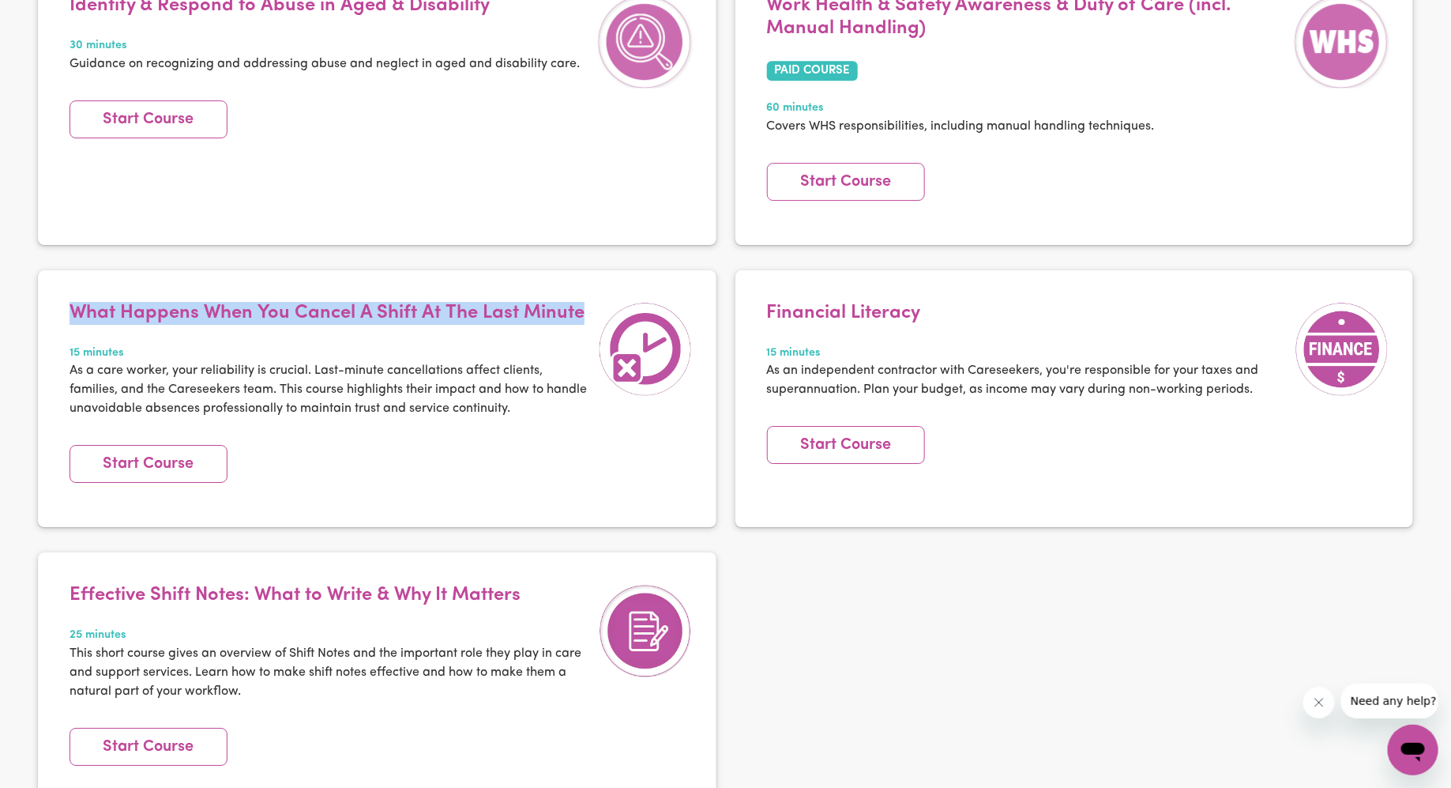
drag, startPoint x: 578, startPoint y: 313, endPoint x: 2, endPoint y: 326, distance: 576.0
click at [2, 326] on div "Optional Trainings Hand Hygiene Short Course 10 minutes A brief course on best …" at bounding box center [725, 267] width 1451 height 1209
copy h4 "What Happens When You Cancel A Shift At The Last Minute"
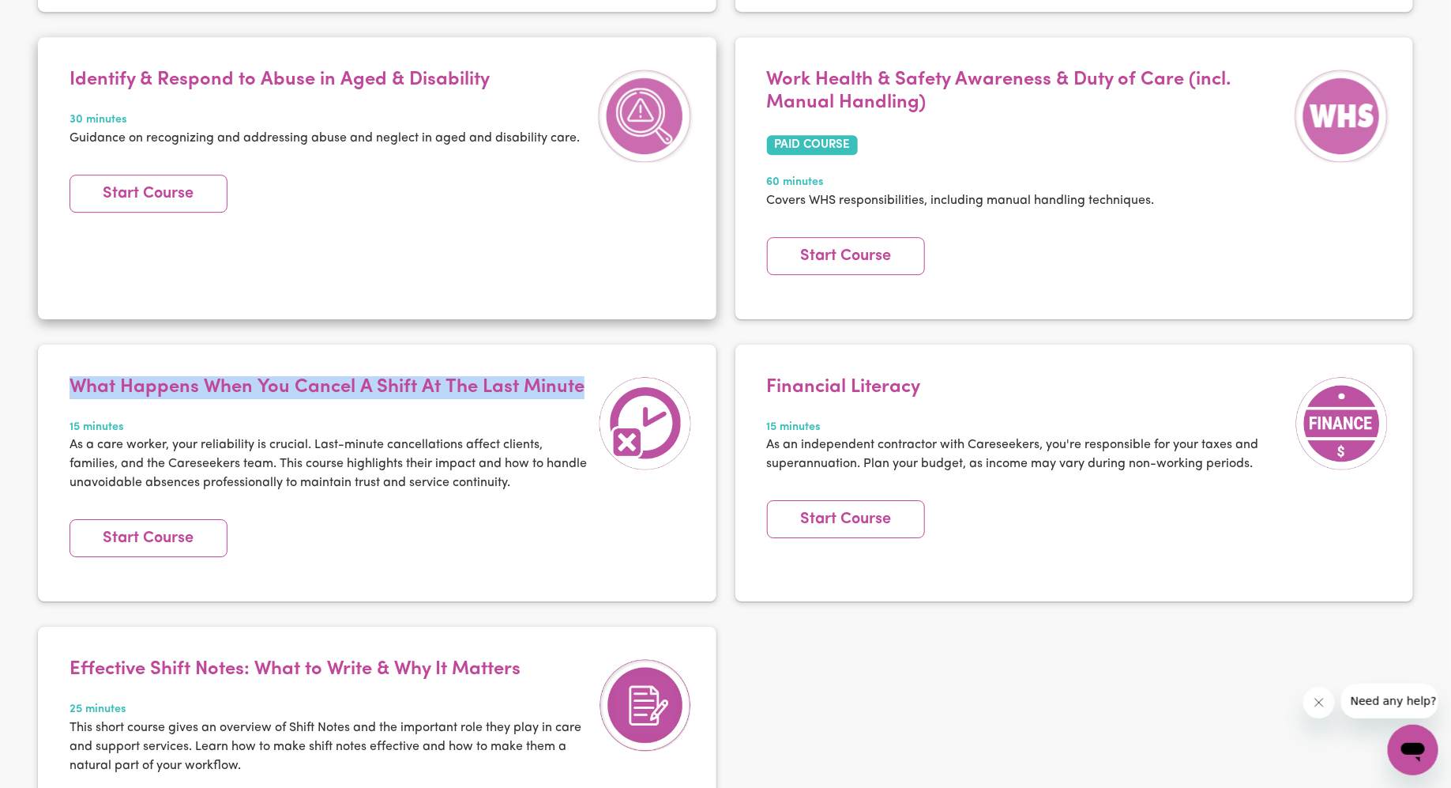
scroll to position [2343, 0]
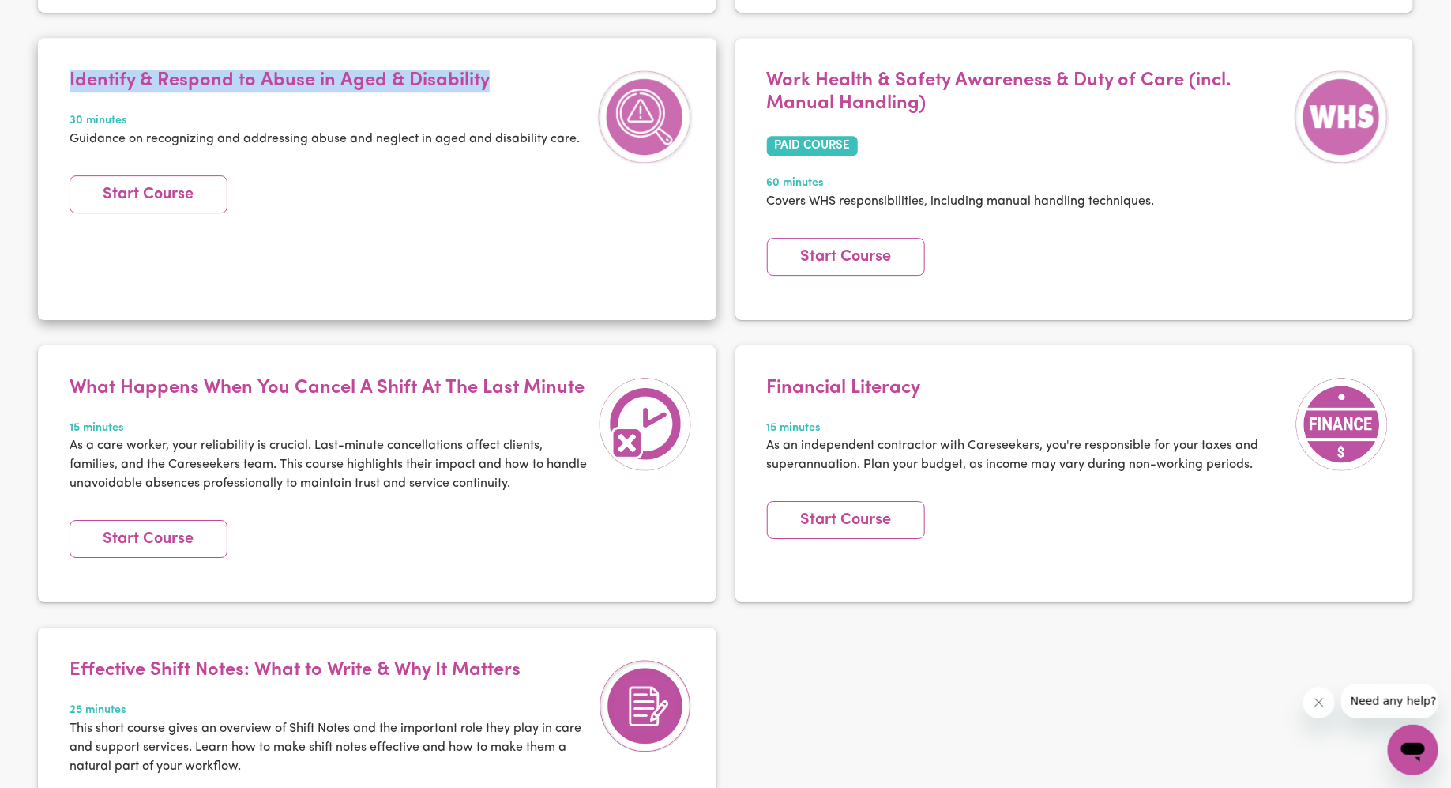
drag, startPoint x: 505, startPoint y: 80, endPoint x: 60, endPoint y: 85, distance: 444.7
click at [60, 85] on article "Identify & Respond to Abuse in Aged & Disability 30 minutes Guidance on recogni…" at bounding box center [377, 178] width 679 height 281
copy h4 "Identify & Respond to Abuse in Aged & Disability"
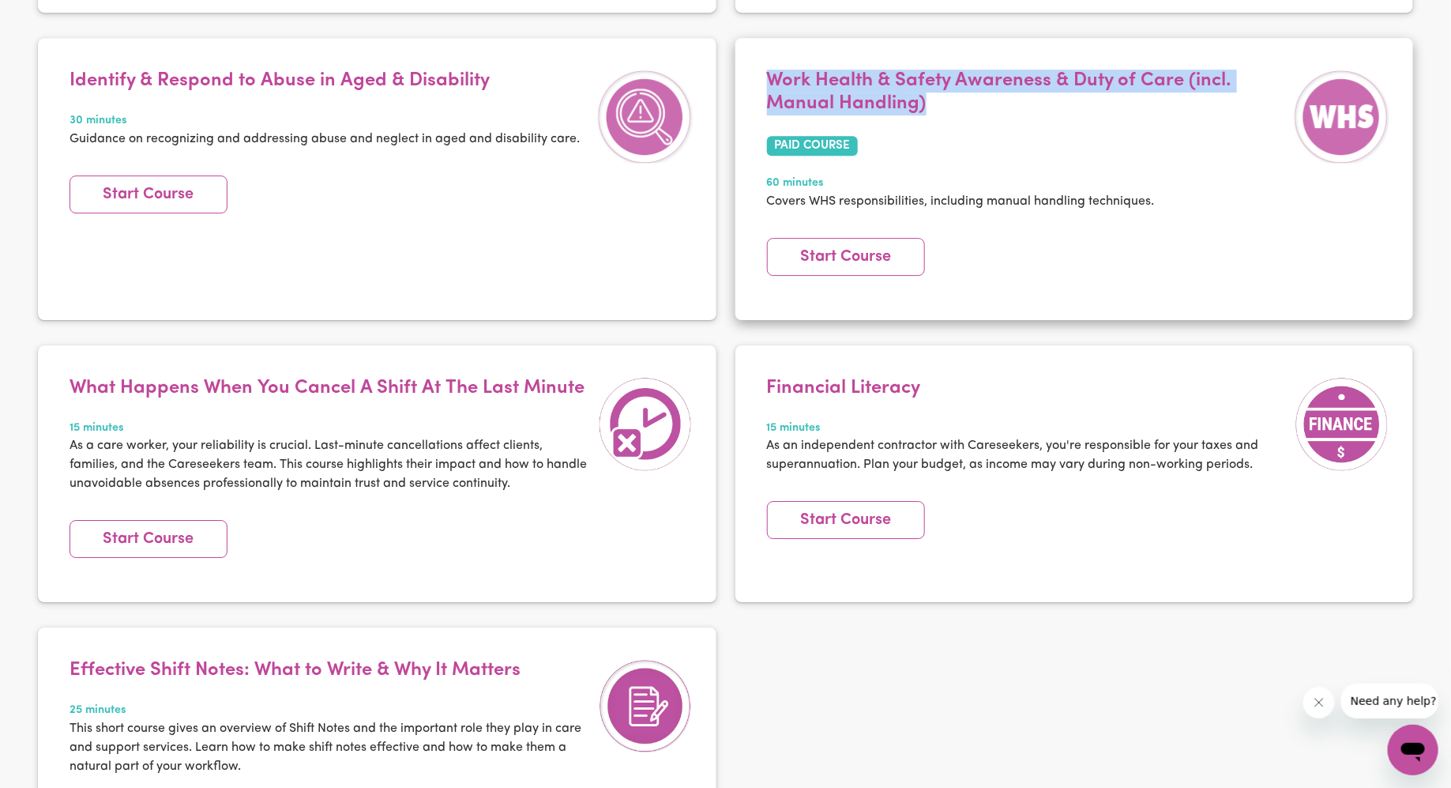
drag, startPoint x: 942, startPoint y: 102, endPoint x: 756, endPoint y: 73, distance: 188.6
click at [756, 73] on article "Work Health & Safety Awareness & Duty of Care (incl. Manual Handling) PAID COUR…" at bounding box center [1074, 178] width 679 height 281
copy h4 "Work Health & Safety Awareness & Duty of Care (incl. Manual Handling)"
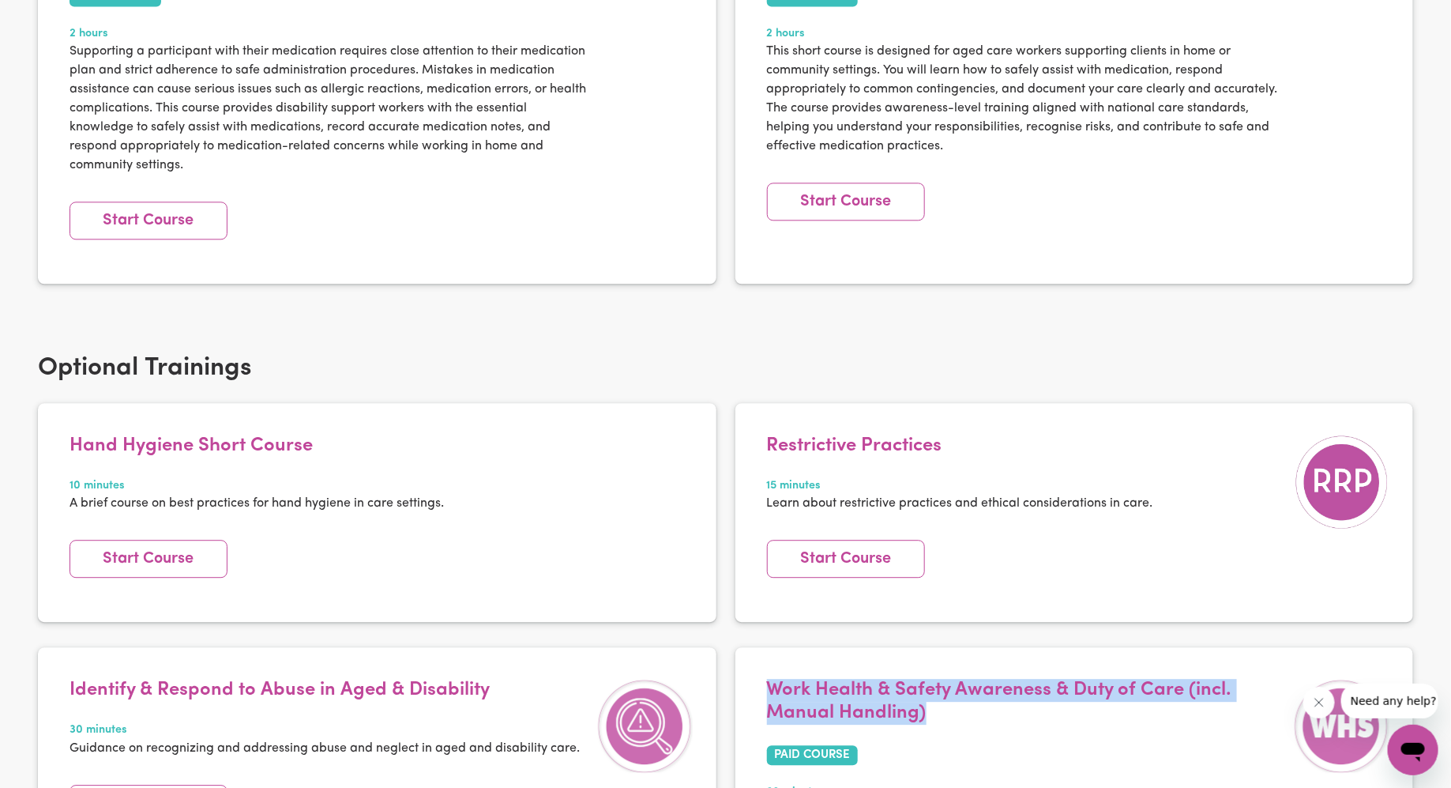
scroll to position [1732, 0]
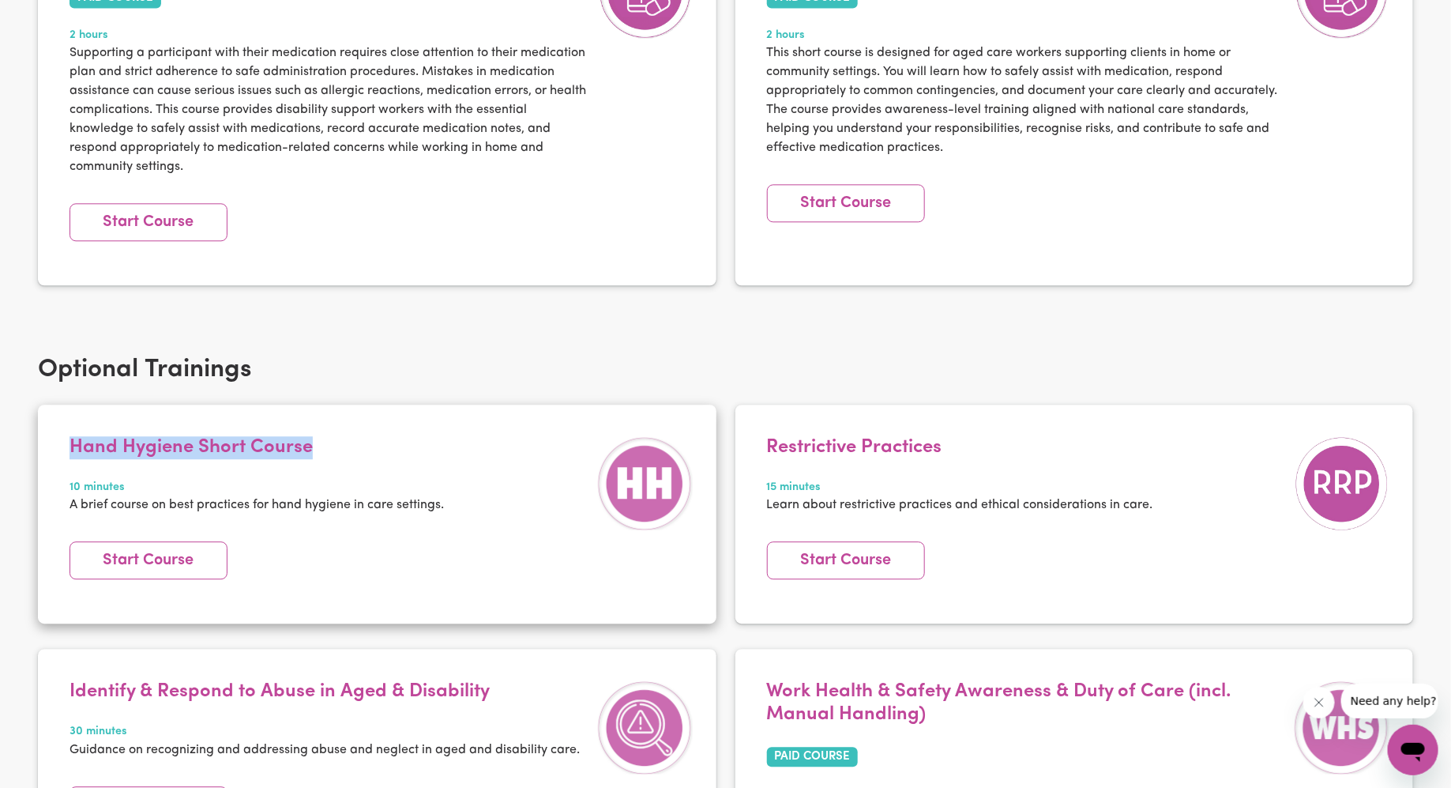
drag, startPoint x: 325, startPoint y: 441, endPoint x: 59, endPoint y: 443, distance: 265.4
click at [59, 443] on article "Hand Hygiene Short Course 10 minutes A brief course on best practices for hand …" at bounding box center [377, 513] width 679 height 219
copy h4 "Hand Hygiene Short Course"
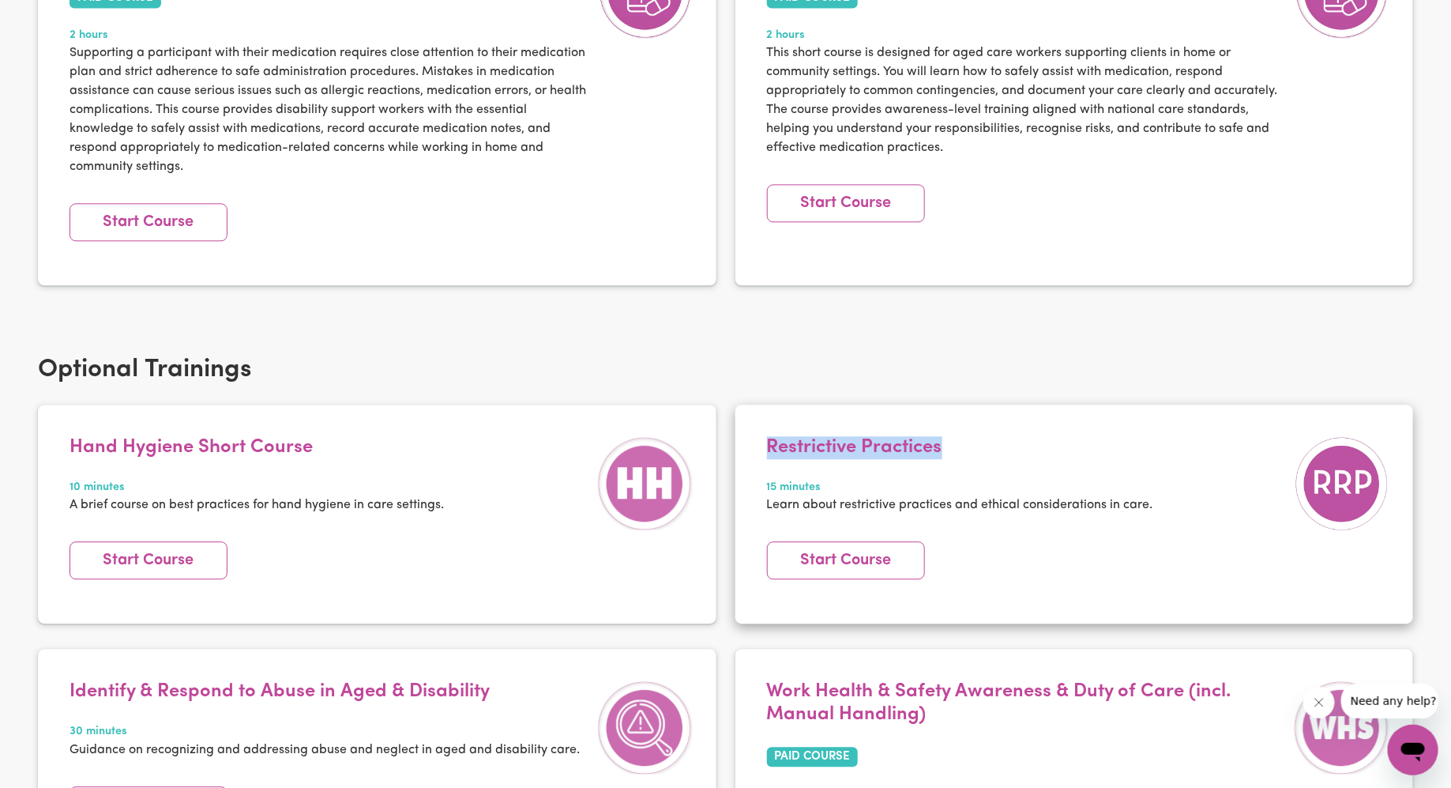
drag, startPoint x: 962, startPoint y: 446, endPoint x: 753, endPoint y: 442, distance: 209.4
click at [753, 442] on article "Restrictive Practices 15 minutes Learn about restrictive practices and ethical …" at bounding box center [1074, 513] width 679 height 219
copy h4 "Restrictive Practices"
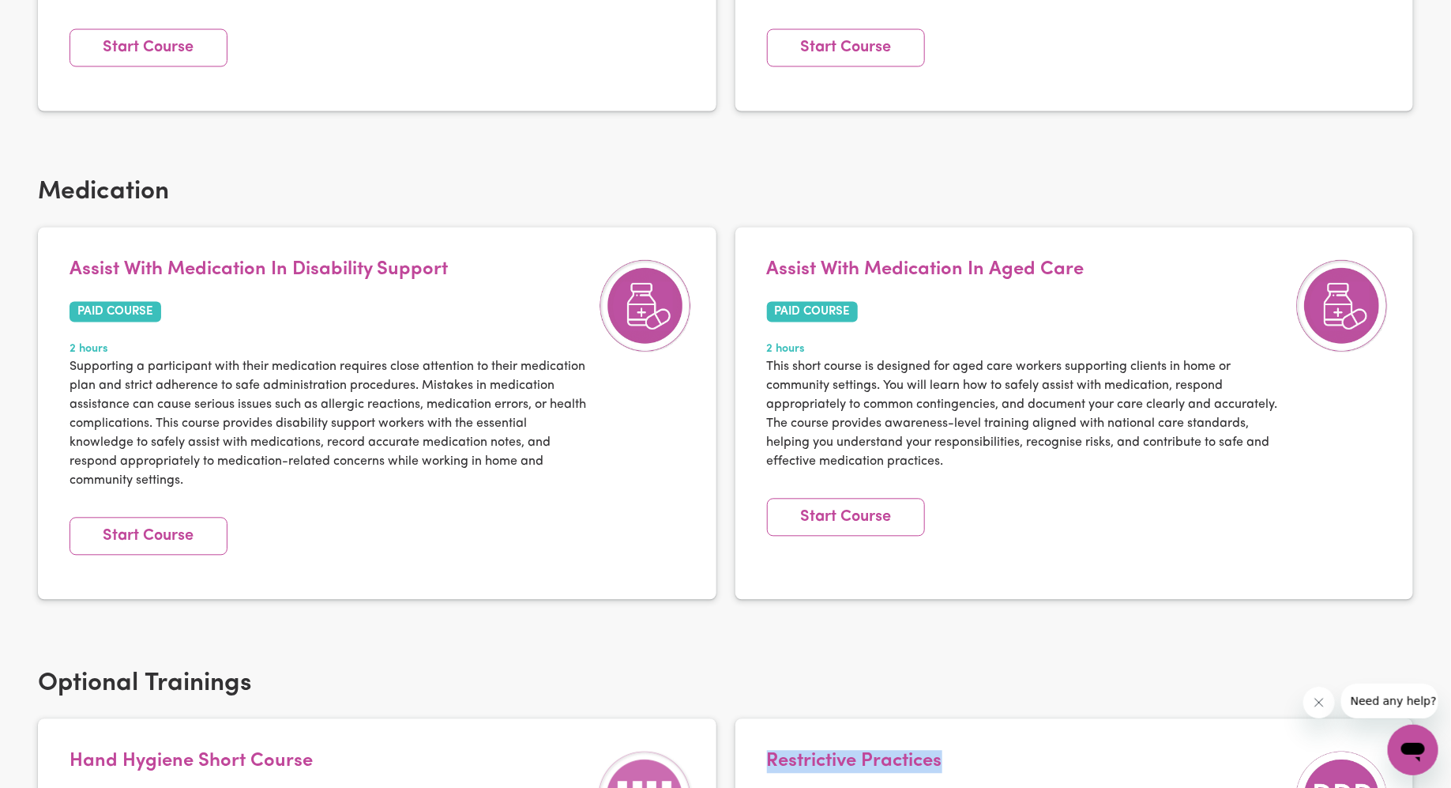
scroll to position [1388, 0]
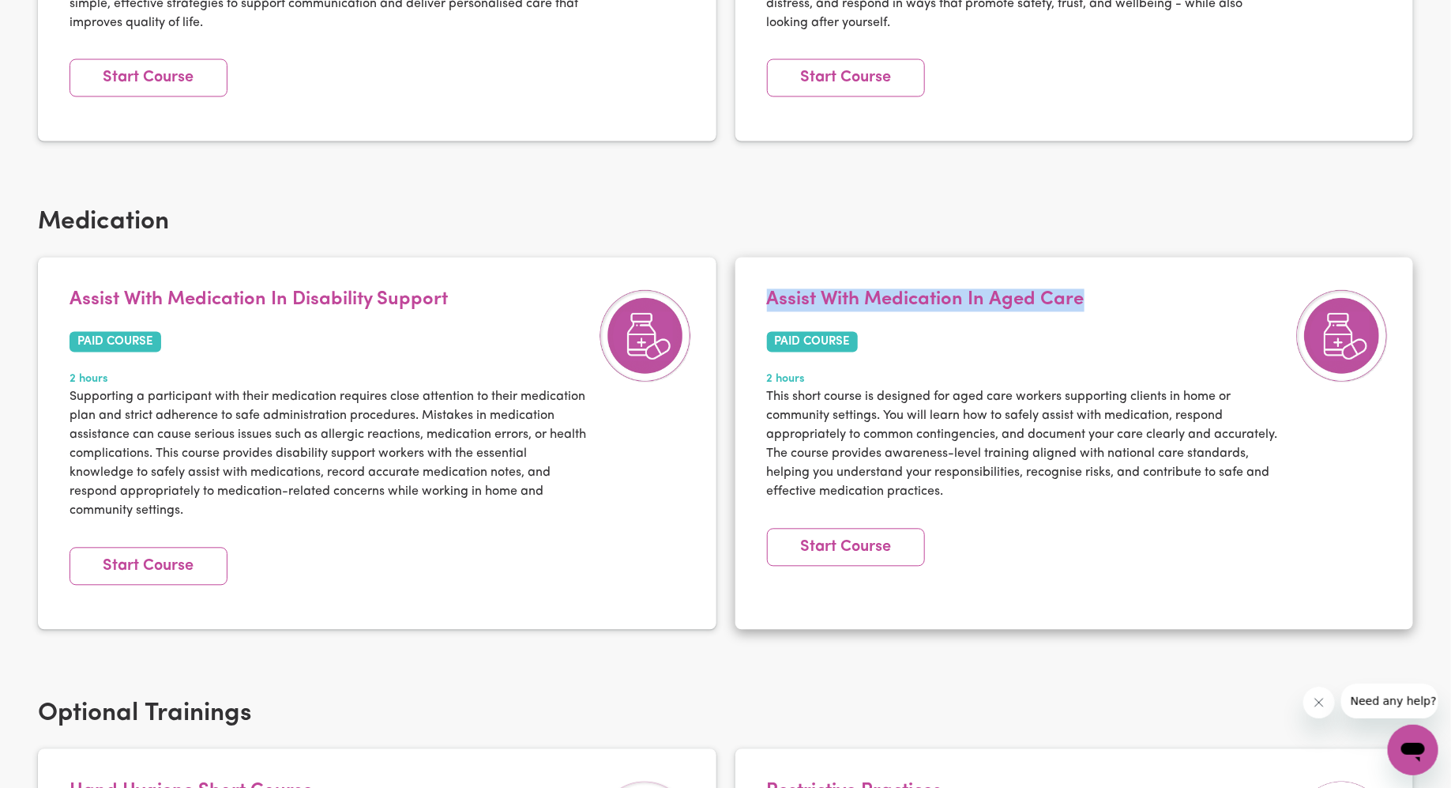
drag, startPoint x: 767, startPoint y: 298, endPoint x: 1110, endPoint y: 300, distance: 342.8
click at [1110, 300] on h4 "Assist With Medication In Aged Care" at bounding box center [1027, 300] width 521 height 23
copy h4 "Assist With Medication In Aged Care"
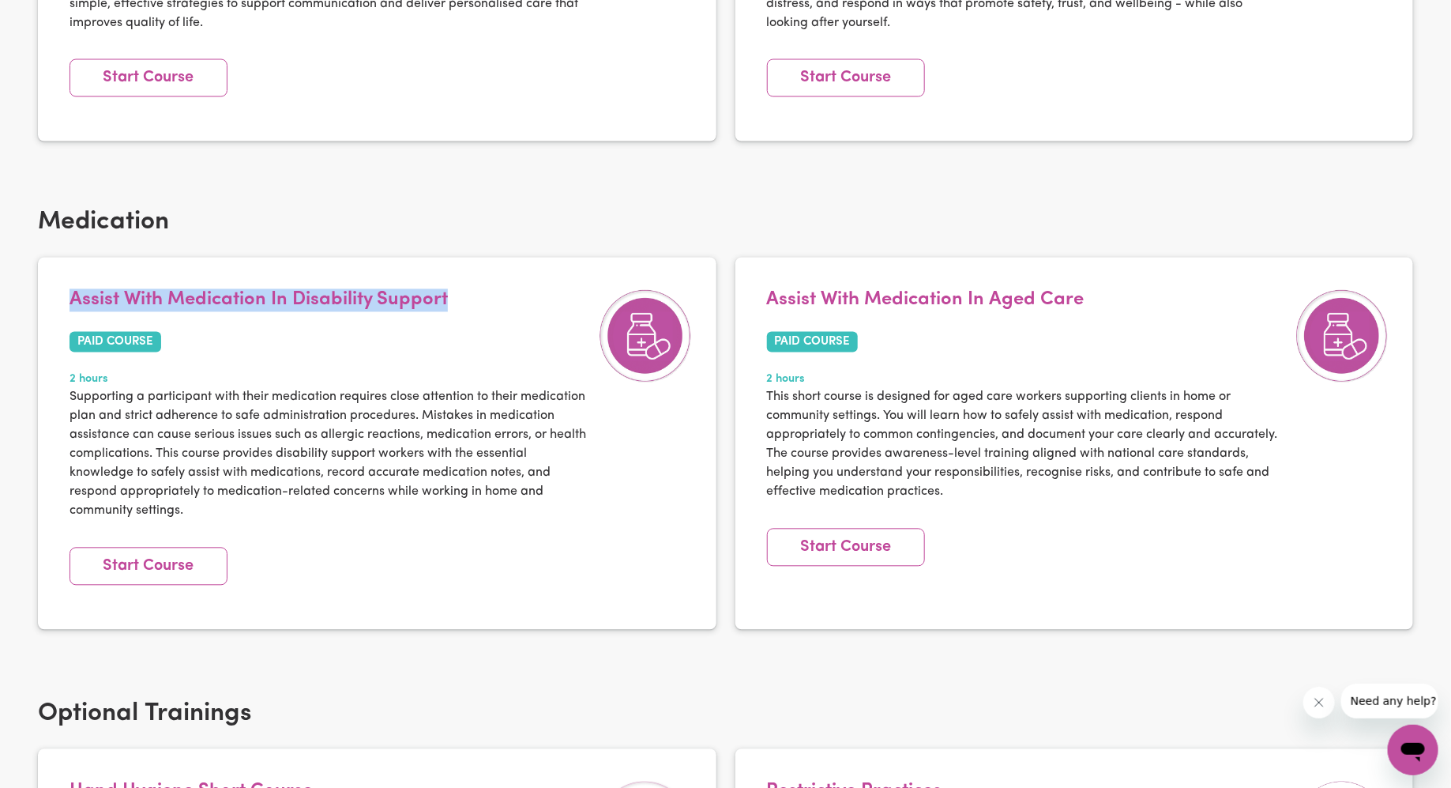
drag, startPoint x: 468, startPoint y: 296, endPoint x: 27, endPoint y: 284, distance: 441.7
click at [27, 284] on div "Medication Assist With Medication In Disability Support PAID COURSE 2 hours Sup…" at bounding box center [725, 449] width 1451 height 488
copy h4 "Assist With Medication In Disability Support"
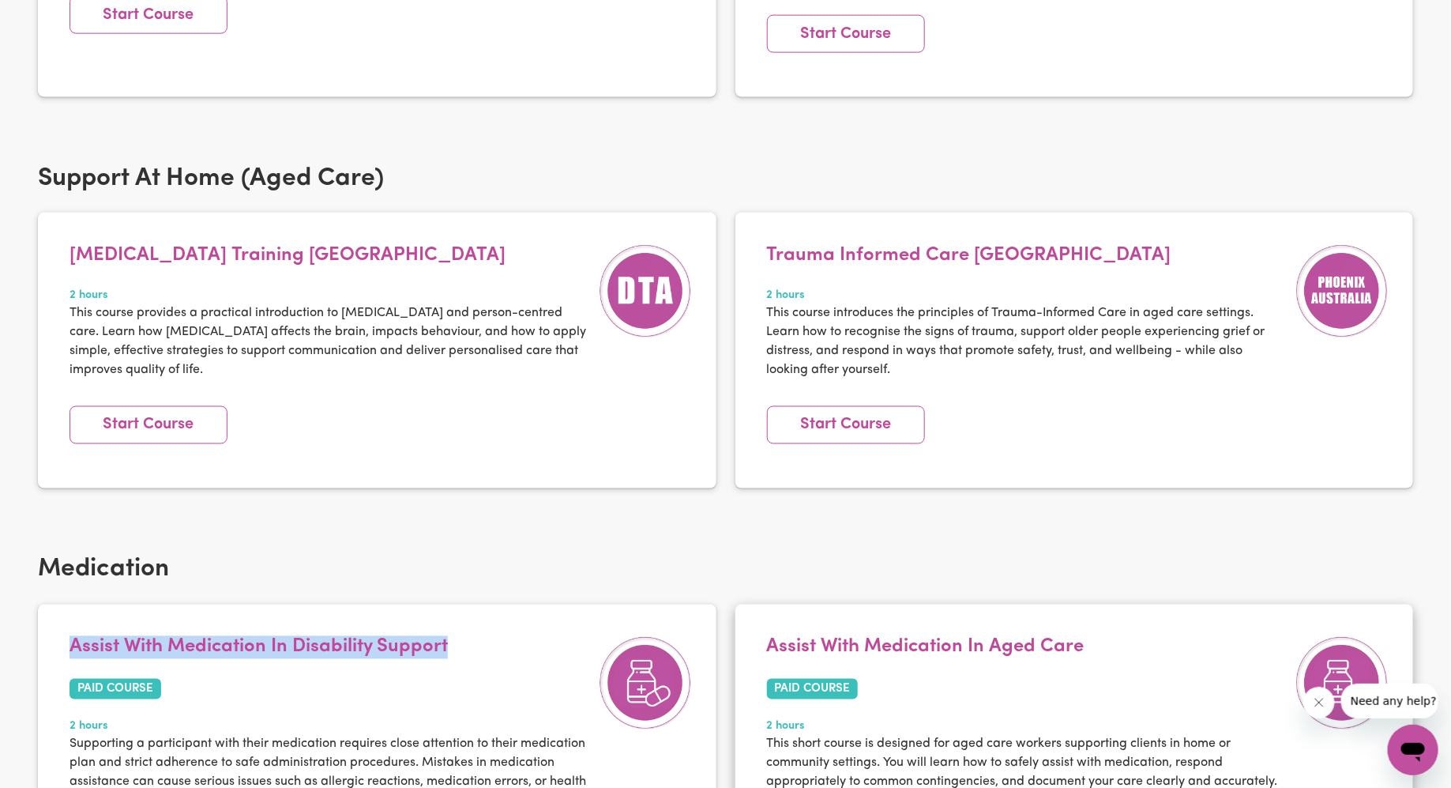
scroll to position [1025, 0]
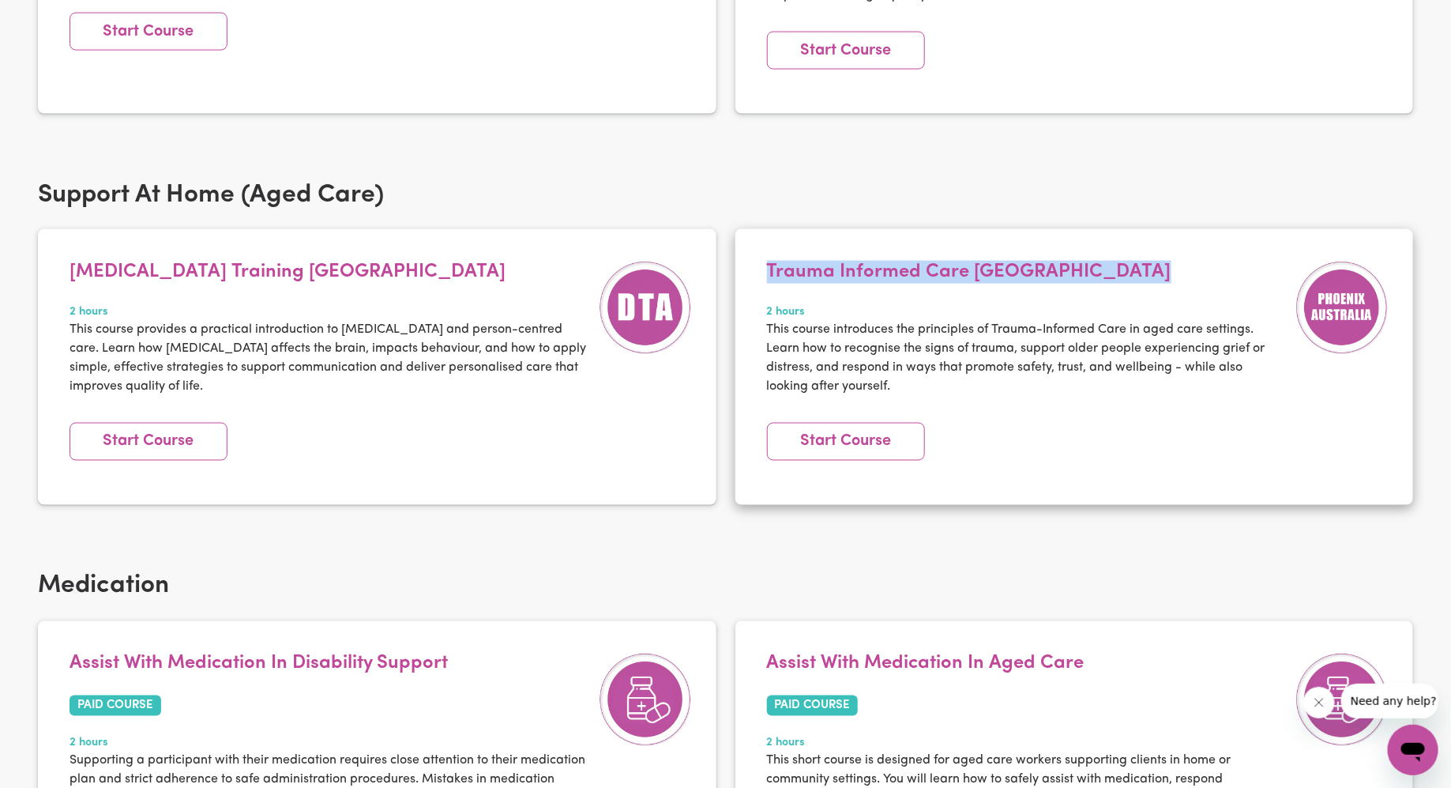
drag, startPoint x: 1135, startPoint y: 262, endPoint x: 790, endPoint y: 259, distance: 345.2
click at [790, 259] on article "Trauma Informed Care Phoenix Australia 2 hours This course introduces the princ…" at bounding box center [1074, 367] width 679 height 276
copy h4 "Trauma Informed Care Phoenix Australia"
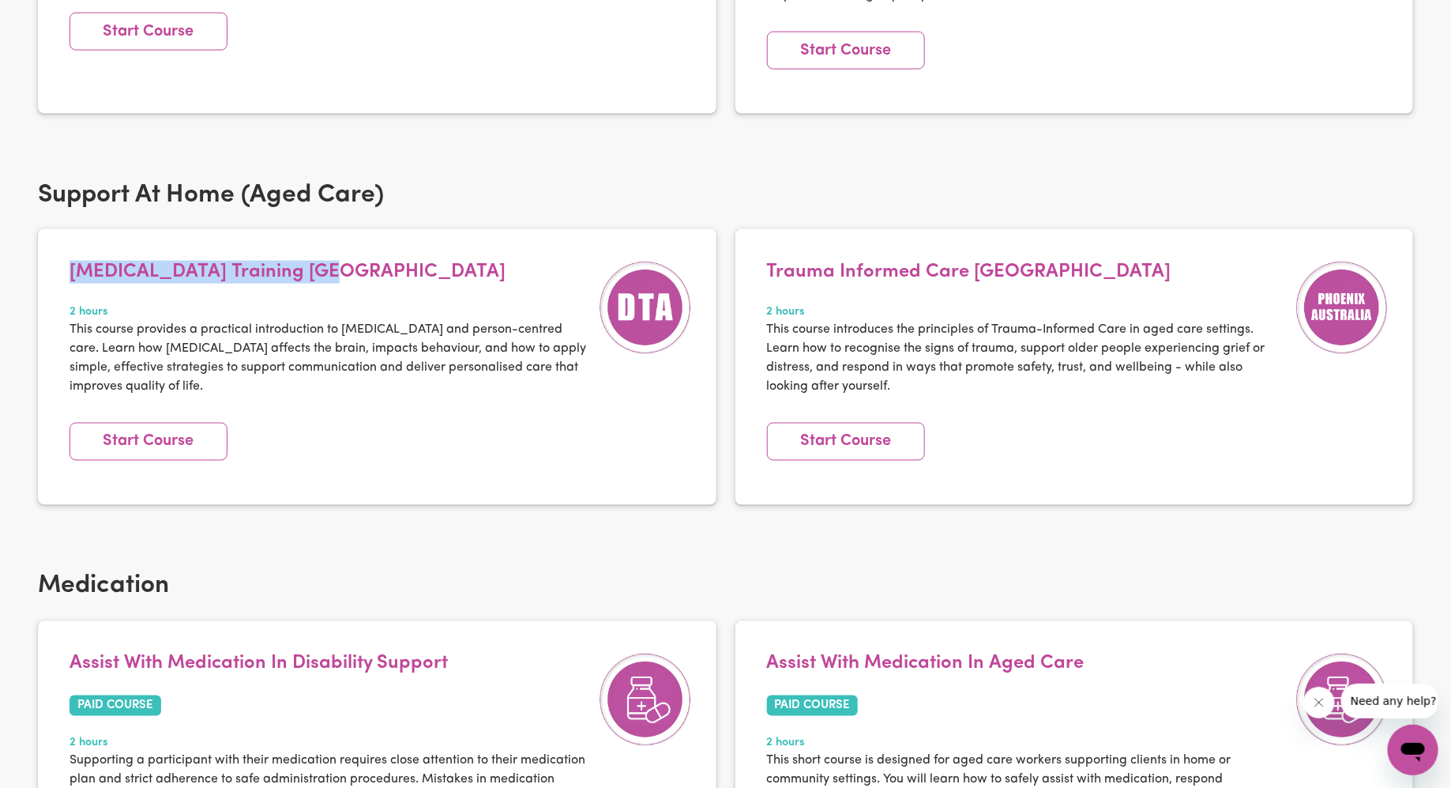
drag, startPoint x: 331, startPoint y: 267, endPoint x: 2, endPoint y: 277, distance: 329.5
click at [2, 277] on div "Support At Home (Aged Care) Dementia Training Australia 2 hours This course pro…" at bounding box center [725, 373] width 1451 height 392
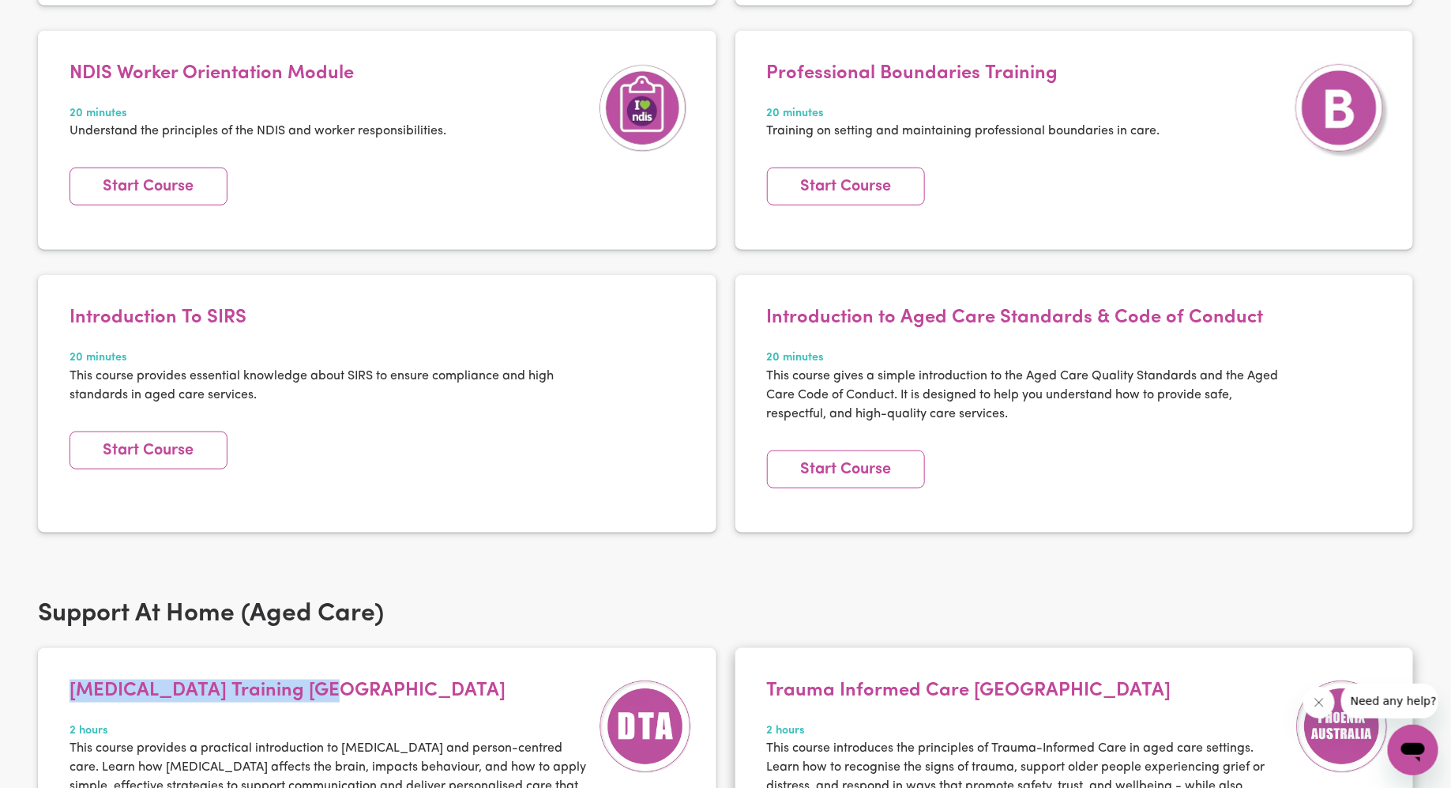
scroll to position [479, 0]
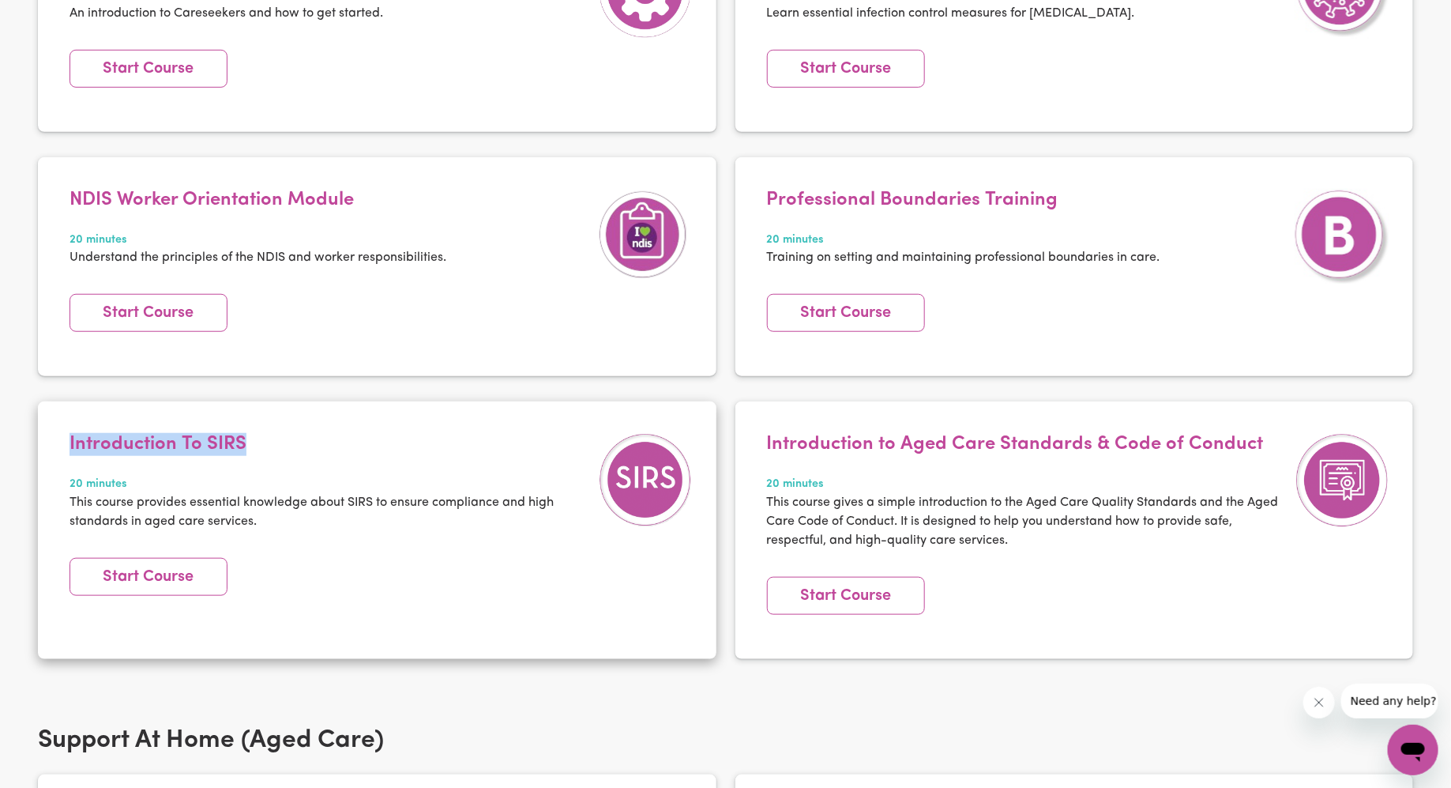
drag, startPoint x: 274, startPoint y: 441, endPoint x: 49, endPoint y: 437, distance: 225.2
click at [49, 437] on article "Introduction To SIRS 20 minutes This course provides essential knowledge about …" at bounding box center [377, 529] width 679 height 257
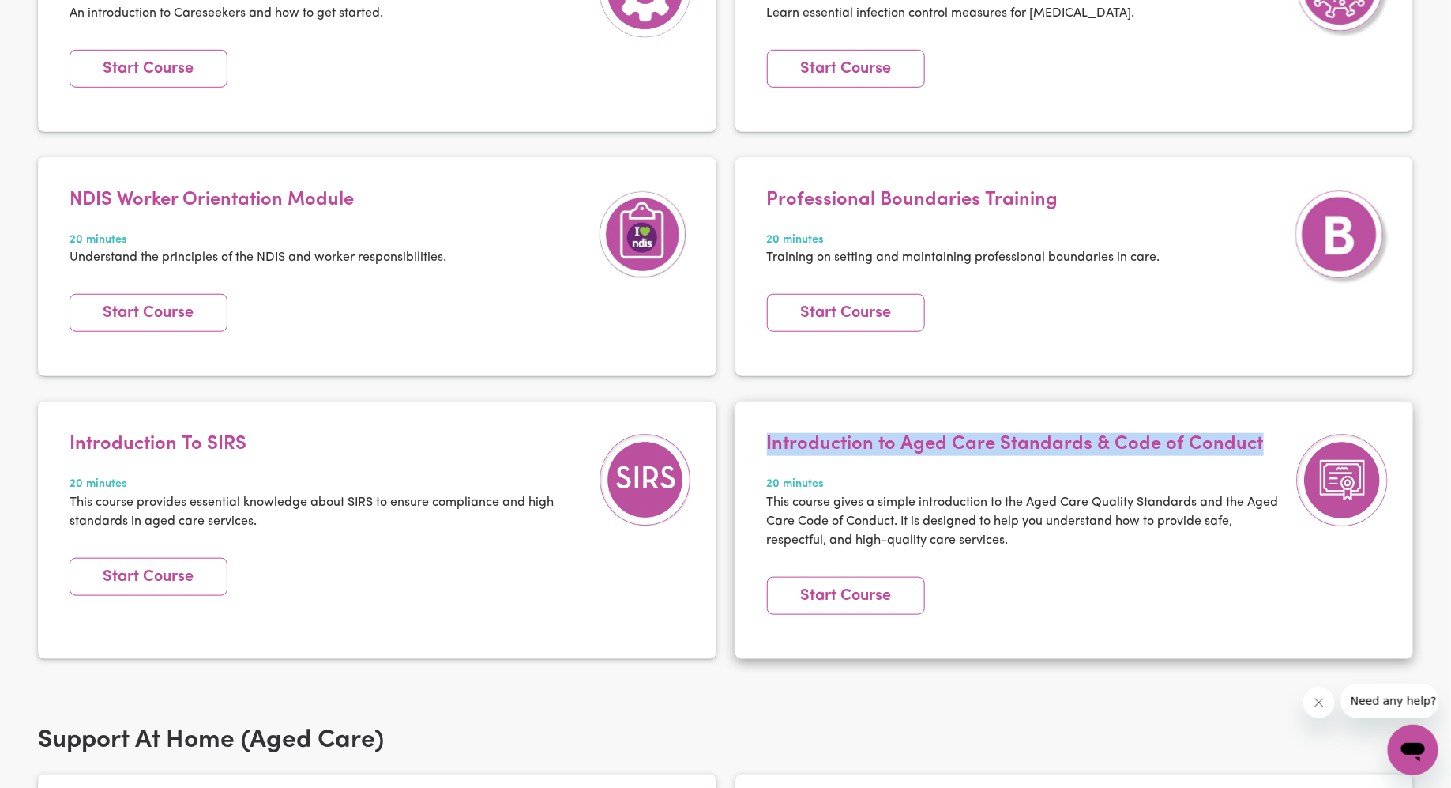
drag, startPoint x: 761, startPoint y: 436, endPoint x: 1292, endPoint y: 434, distance: 530.8
click at [1160, 434] on div "Introduction to Aged Care Standards & Code of Conduct 20 minutes This course gi…" at bounding box center [1027, 500] width 536 height 135
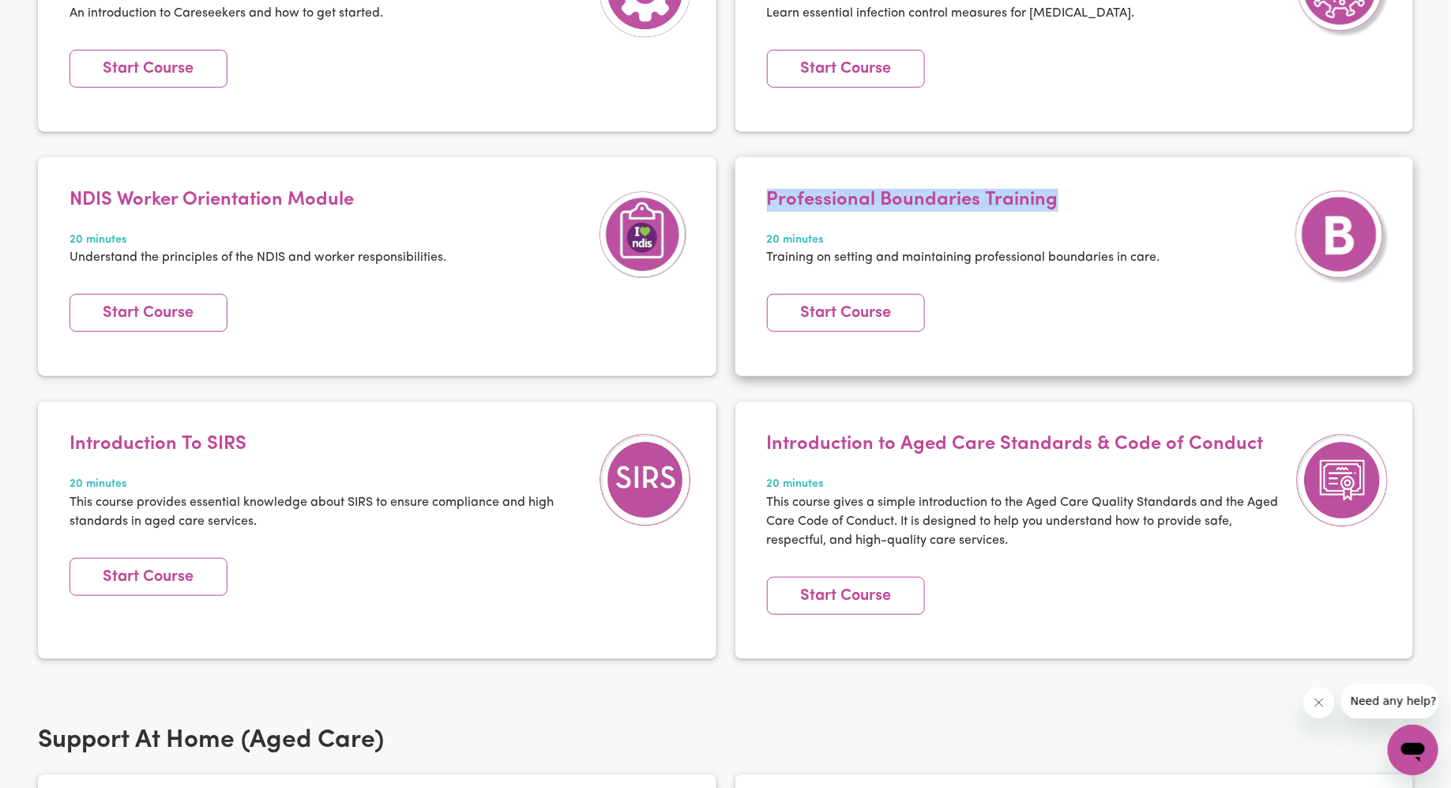
drag, startPoint x: 1092, startPoint y: 193, endPoint x: 755, endPoint y: 192, distance: 337.3
click at [755, 192] on article "Professional Boundaries Training 20 minutes Training on setting and maintaining…" at bounding box center [1074, 266] width 679 height 219
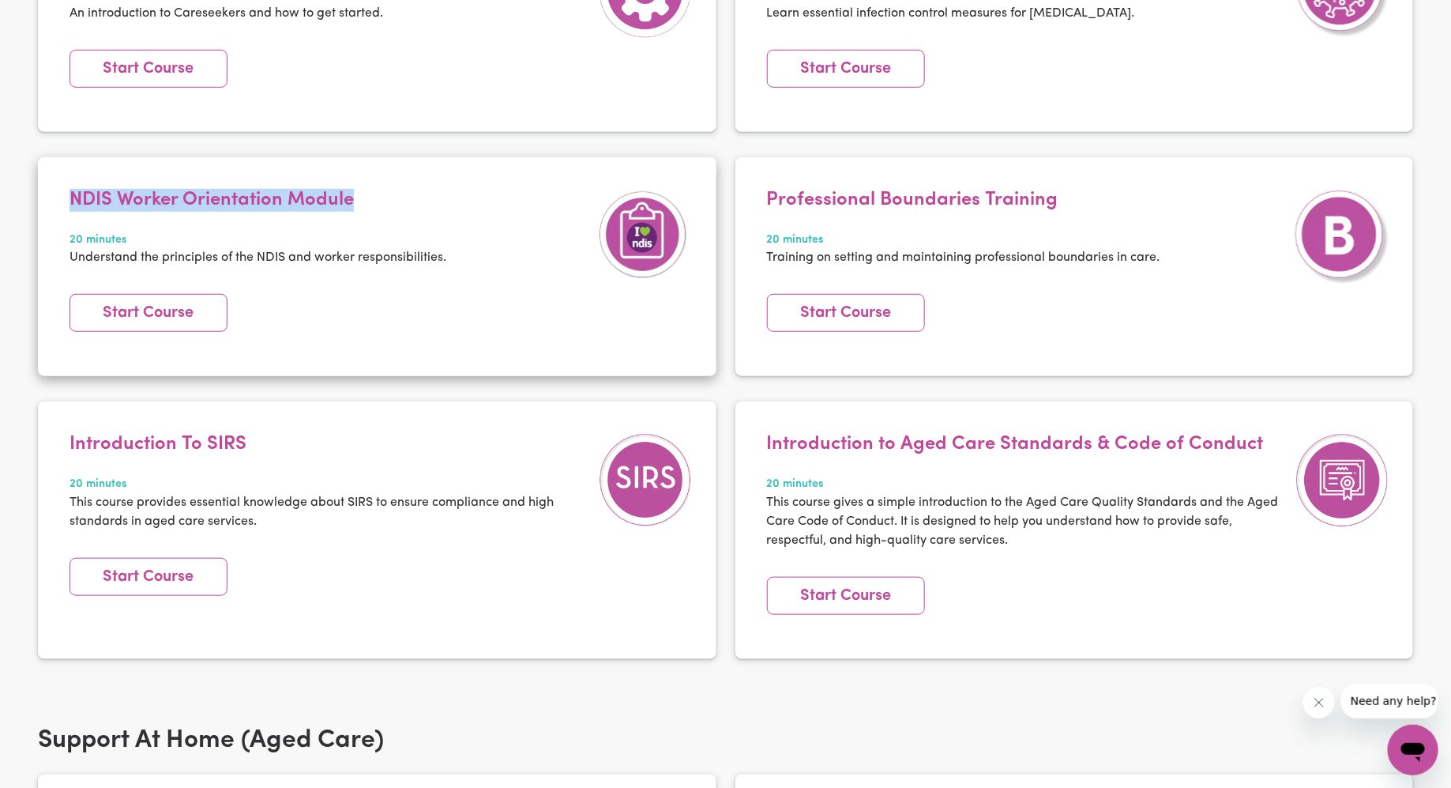
drag, startPoint x: 391, startPoint y: 198, endPoint x: 39, endPoint y: 187, distance: 352.5
click at [39, 187] on article "NDIS Worker Orientation Module 20 minutes Understand the principles of the NDIS…" at bounding box center [377, 266] width 679 height 219
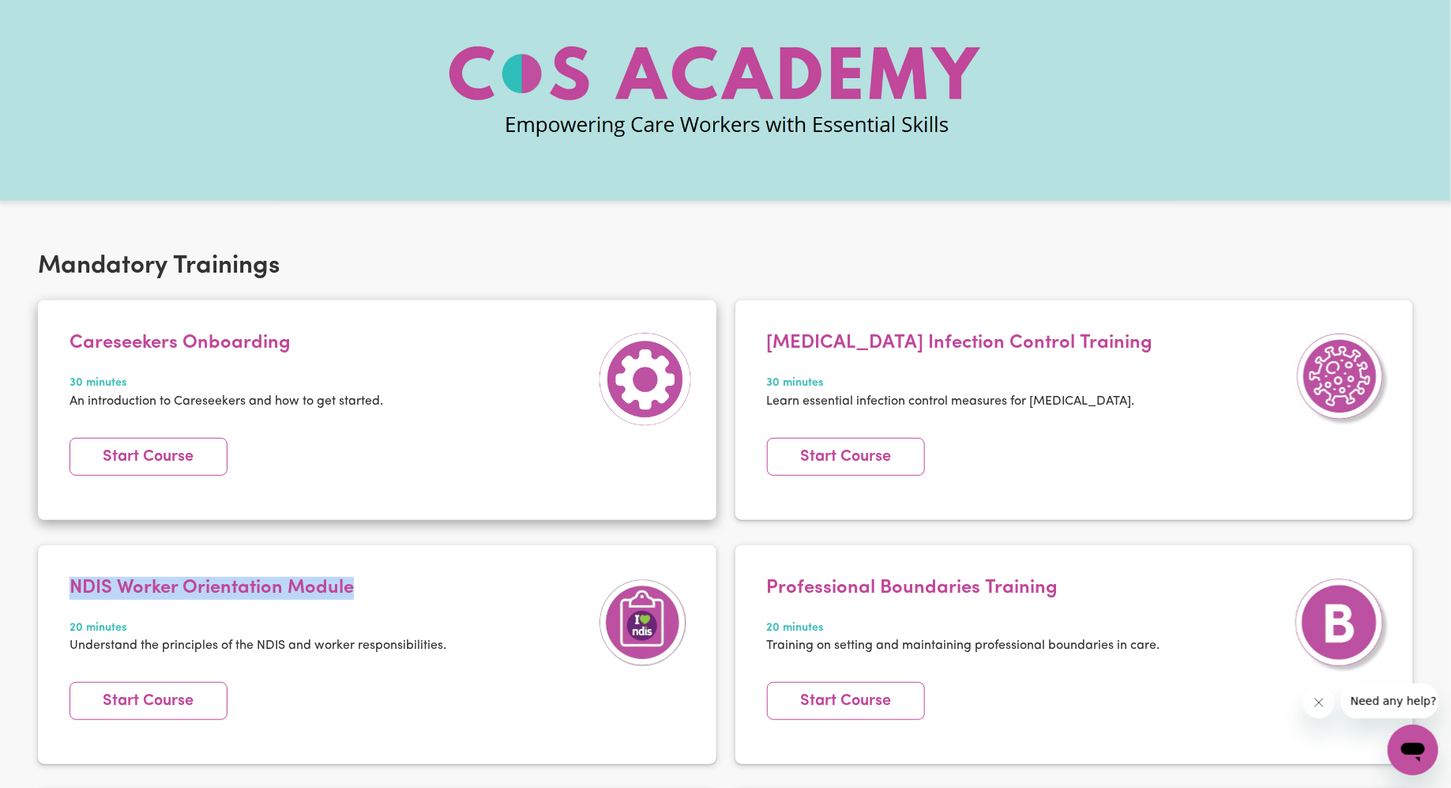
scroll to position [88, 0]
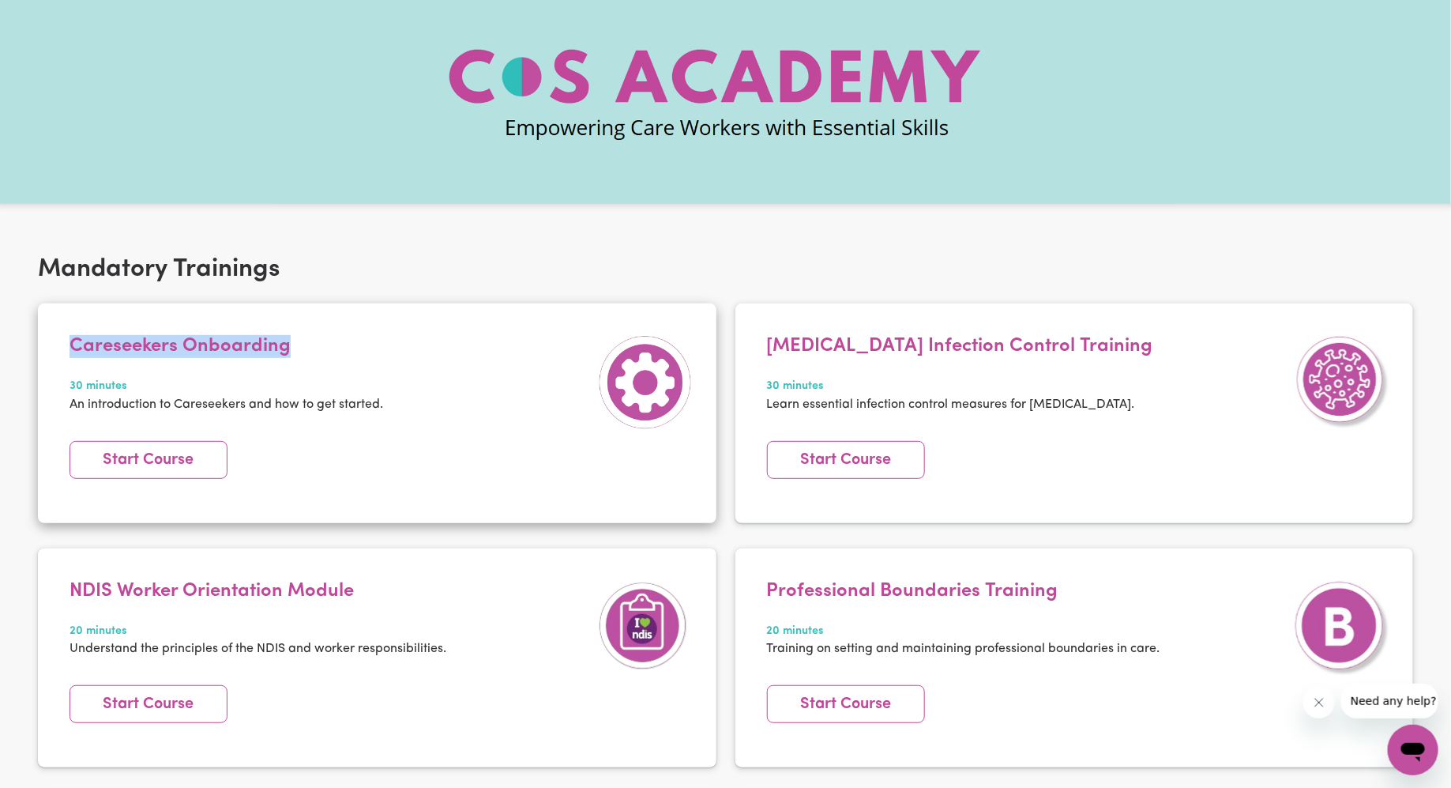
drag, startPoint x: 295, startPoint y: 346, endPoint x: 47, endPoint y: 336, distance: 249.0
click at [47, 336] on article "Careseekers Onboarding 30 minutes An introduction to Careseekers and how to get…" at bounding box center [377, 412] width 679 height 219
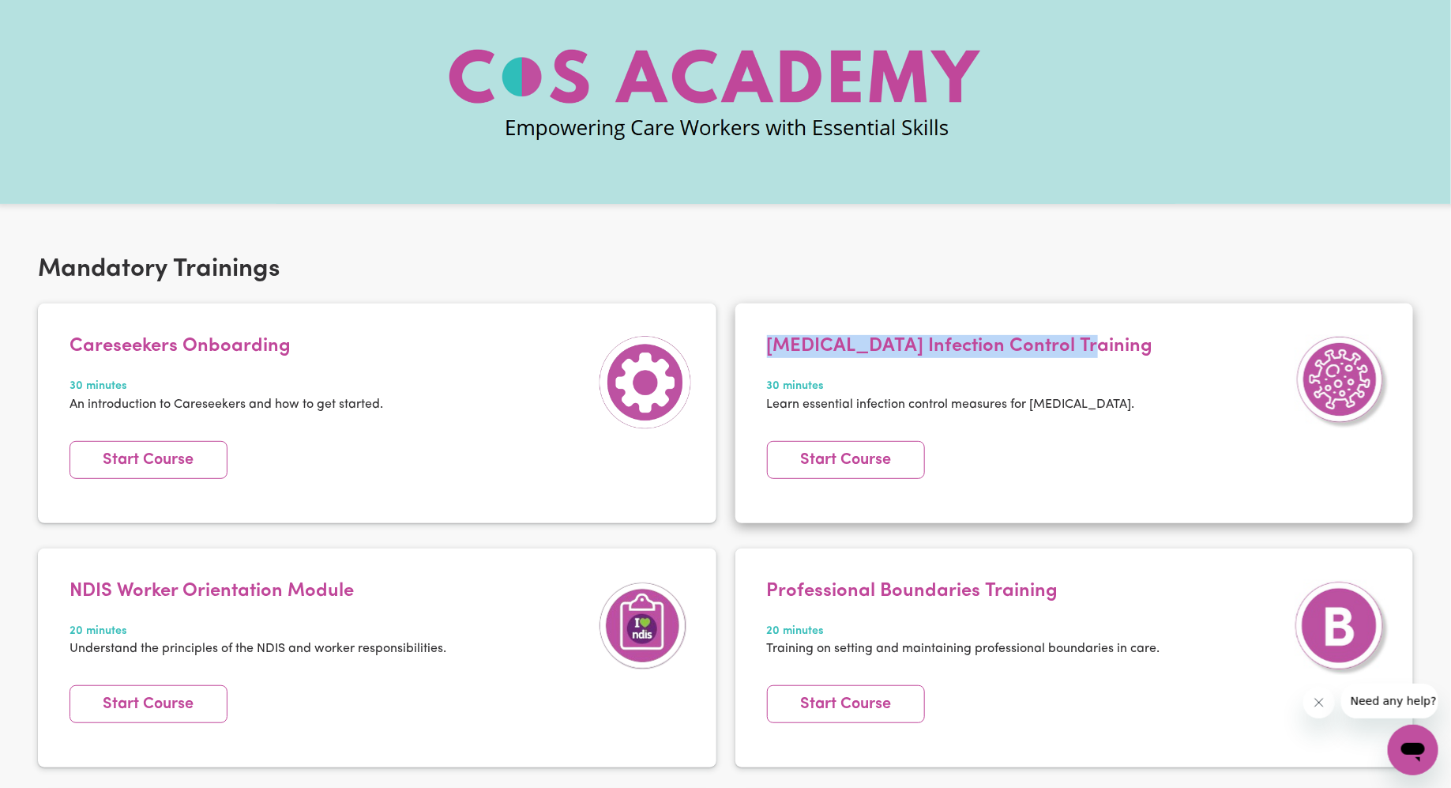
drag, startPoint x: 1107, startPoint y: 350, endPoint x: 735, endPoint y: 343, distance: 372.9
click at [735, 343] on article "COVID-19 Infection Control Training 30 minutes Learn essential infection contro…" at bounding box center [1074, 412] width 679 height 219
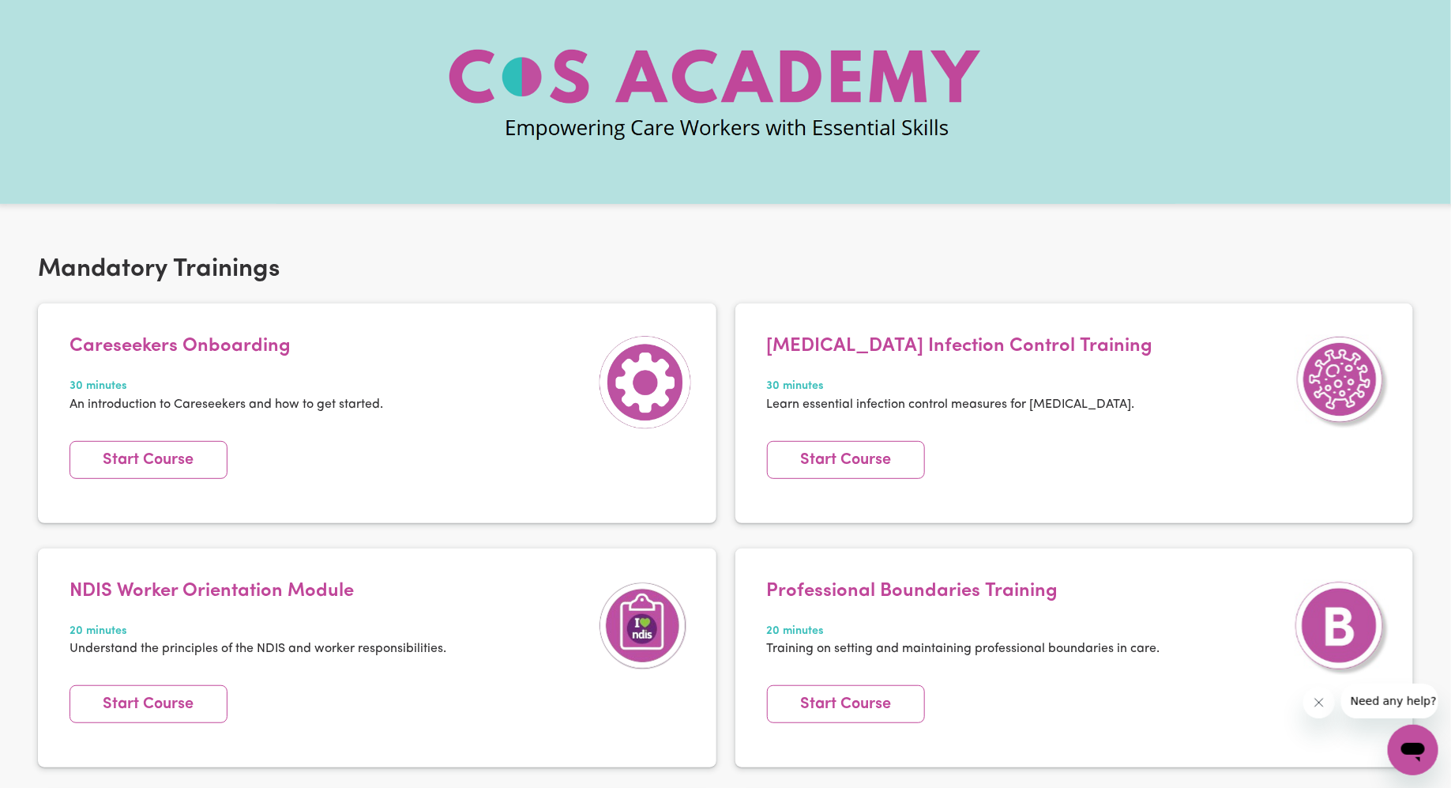
click at [723, 368] on div "Careseekers Onboarding 30 minutes An introduction to Careseekers and how to get…" at bounding box center [376, 425] width 697 height 244
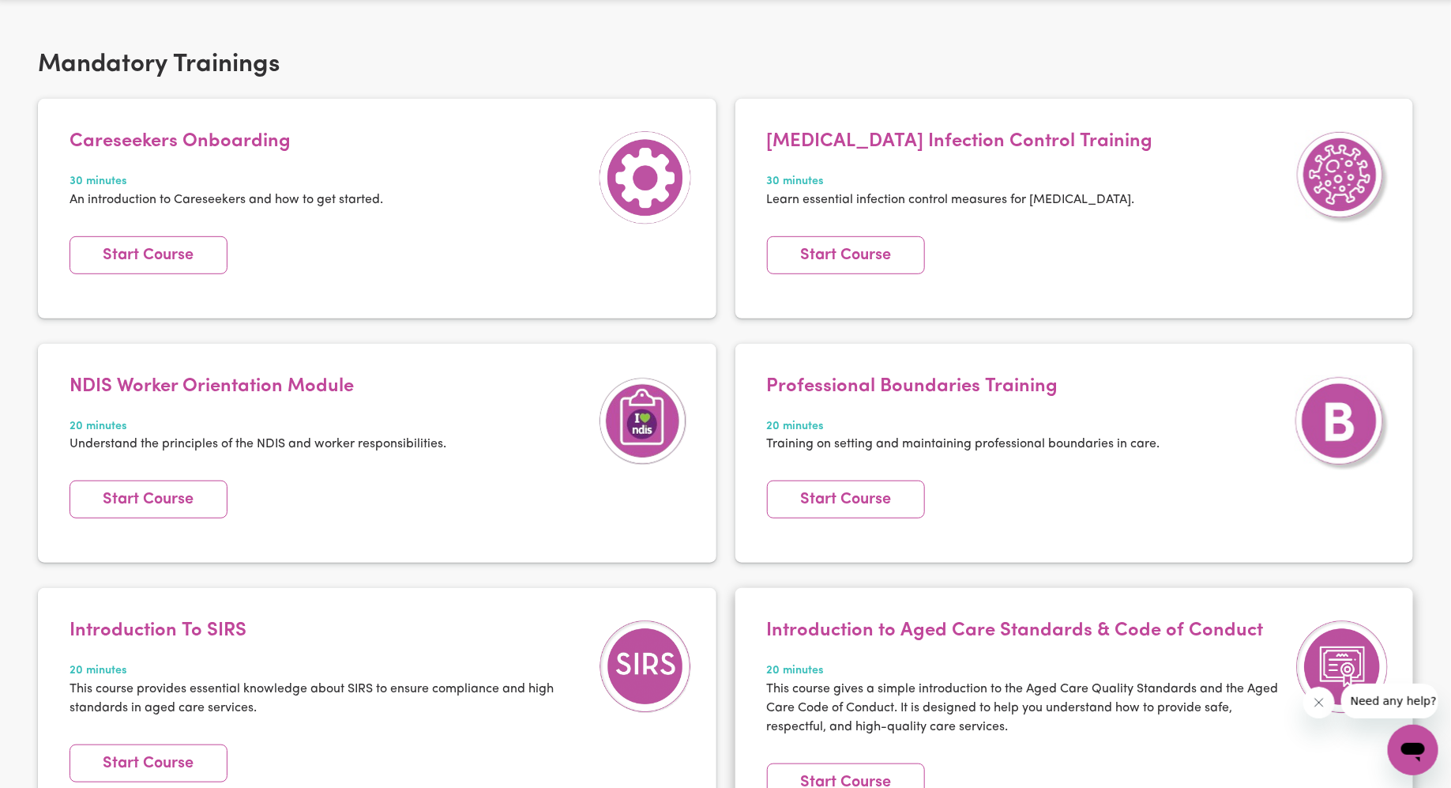
scroll to position [295, 0]
click at [658, 124] on article "Careseekers Onboarding 30 minutes An introduction to Careseekers and how to get…" at bounding box center [377, 206] width 679 height 219
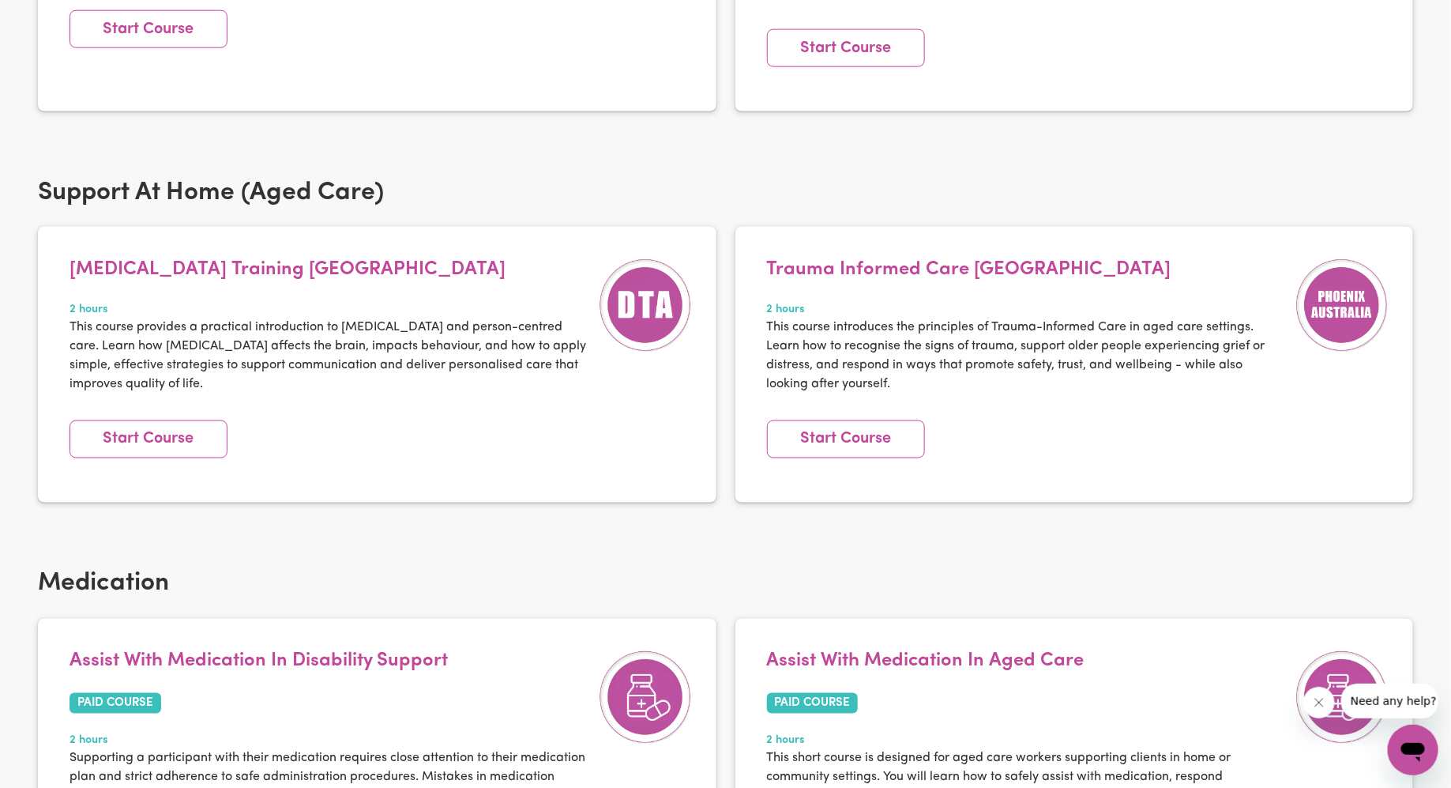
scroll to position [1020, 0]
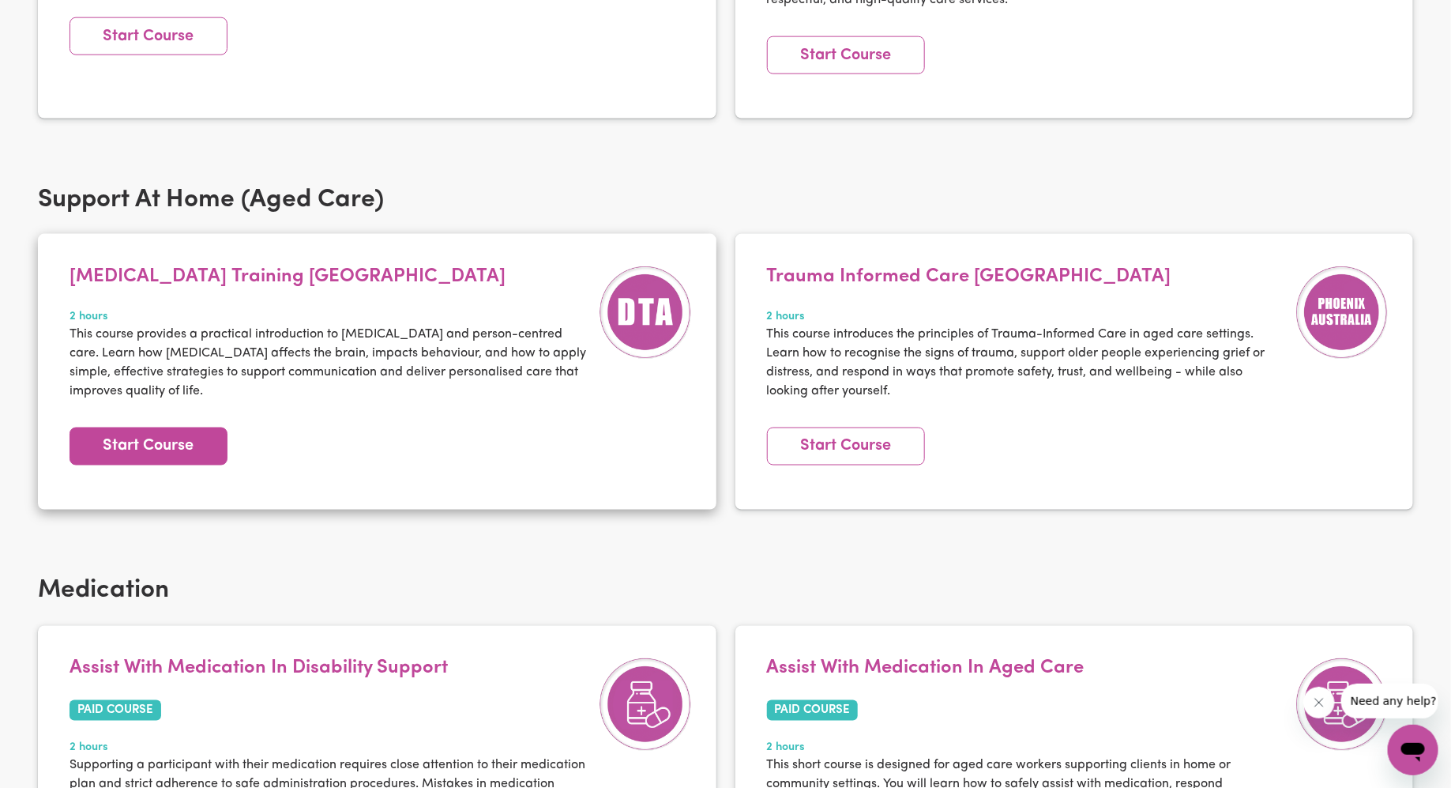
click at [157, 443] on link "Start Course" at bounding box center [149, 446] width 158 height 38
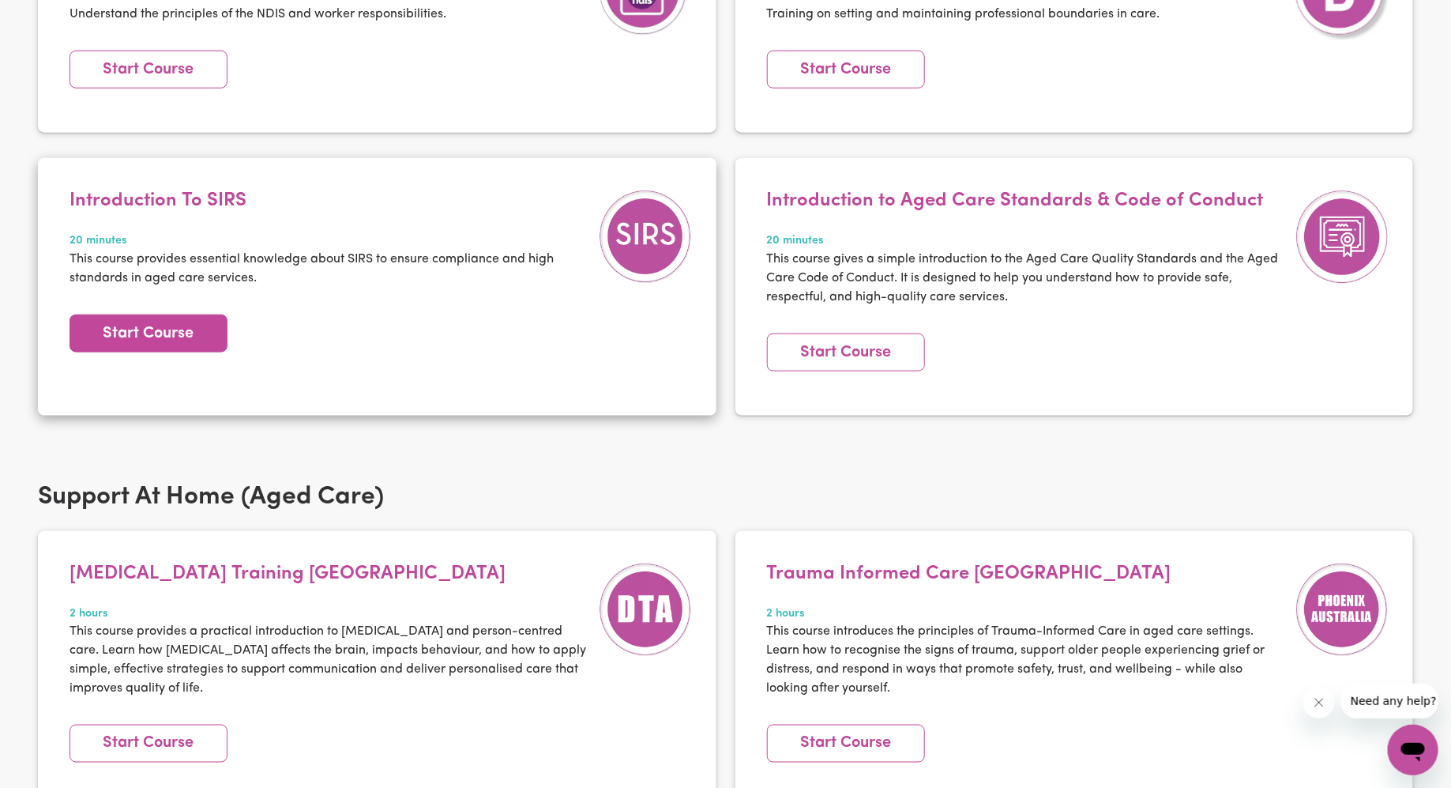
click at [154, 339] on link "Start Course" at bounding box center [149, 333] width 158 height 38
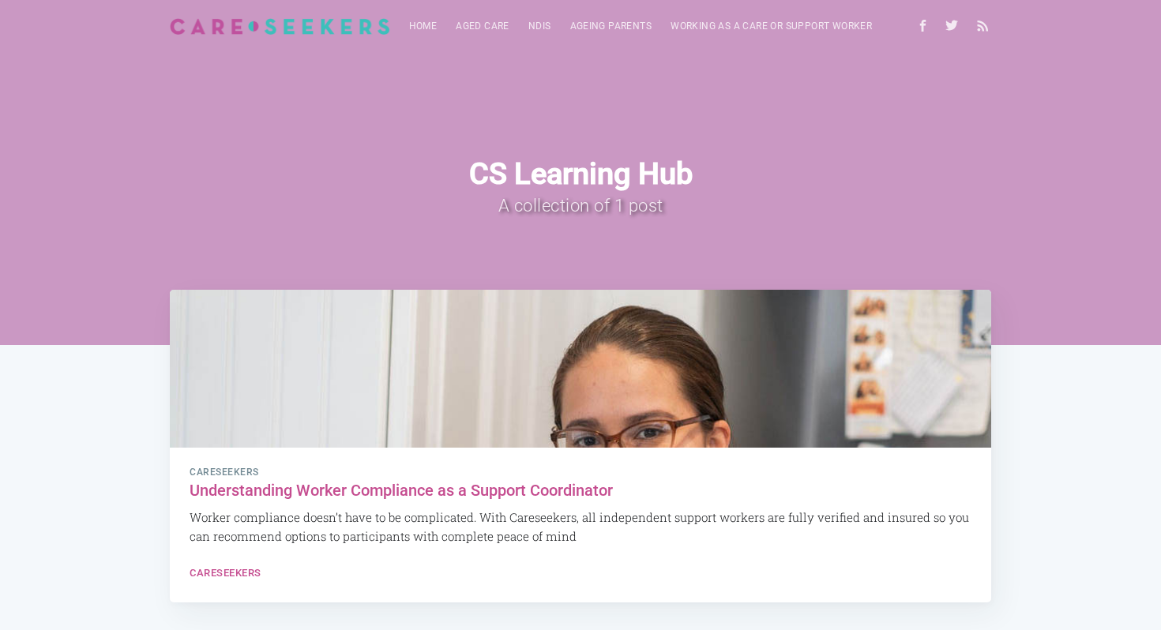
click at [506, 139] on div "CS Learning Hub A collection of 1 post" at bounding box center [580, 188] width 821 height 295
click at [514, 171] on h1 "CS Learning Hub" at bounding box center [580, 174] width 728 height 35
